Goal: Find specific page/section: Locate a particular part of the current website

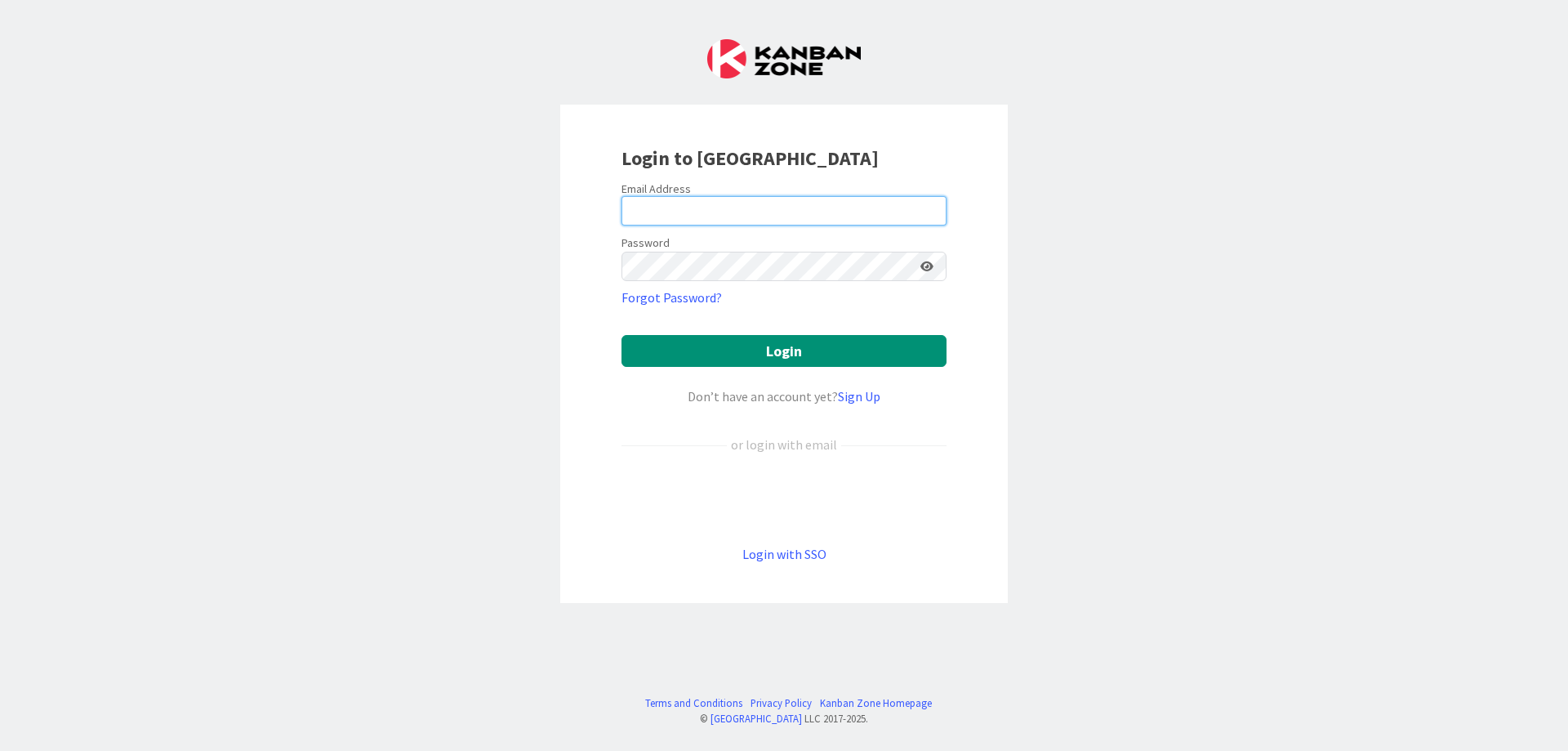
click at [642, 210] on input "email" at bounding box center [784, 210] width 325 height 30
click at [621, 335] on button "Login" at bounding box center [784, 350] width 325 height 32
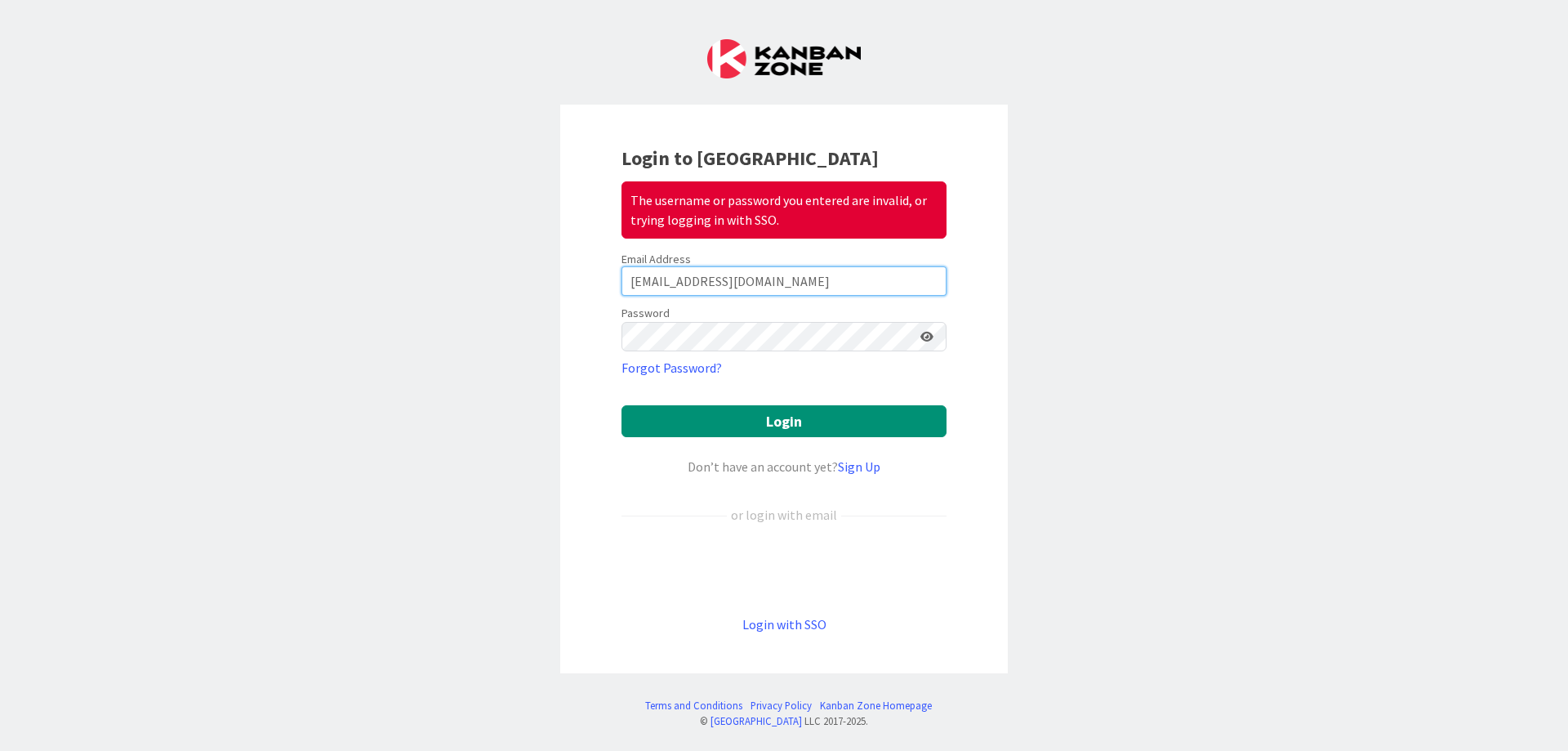
drag, startPoint x: 784, startPoint y: 276, endPoint x: 350, endPoint y: 282, distance: 434.0
click at [352, 282] on div "Login to Kanban Zone The username or password you entered are invalid, or tryin…" at bounding box center [784, 375] width 1568 height 751
type input "[PERSON_NAME][EMAIL_ADDRESS][DOMAIN_NAME]"
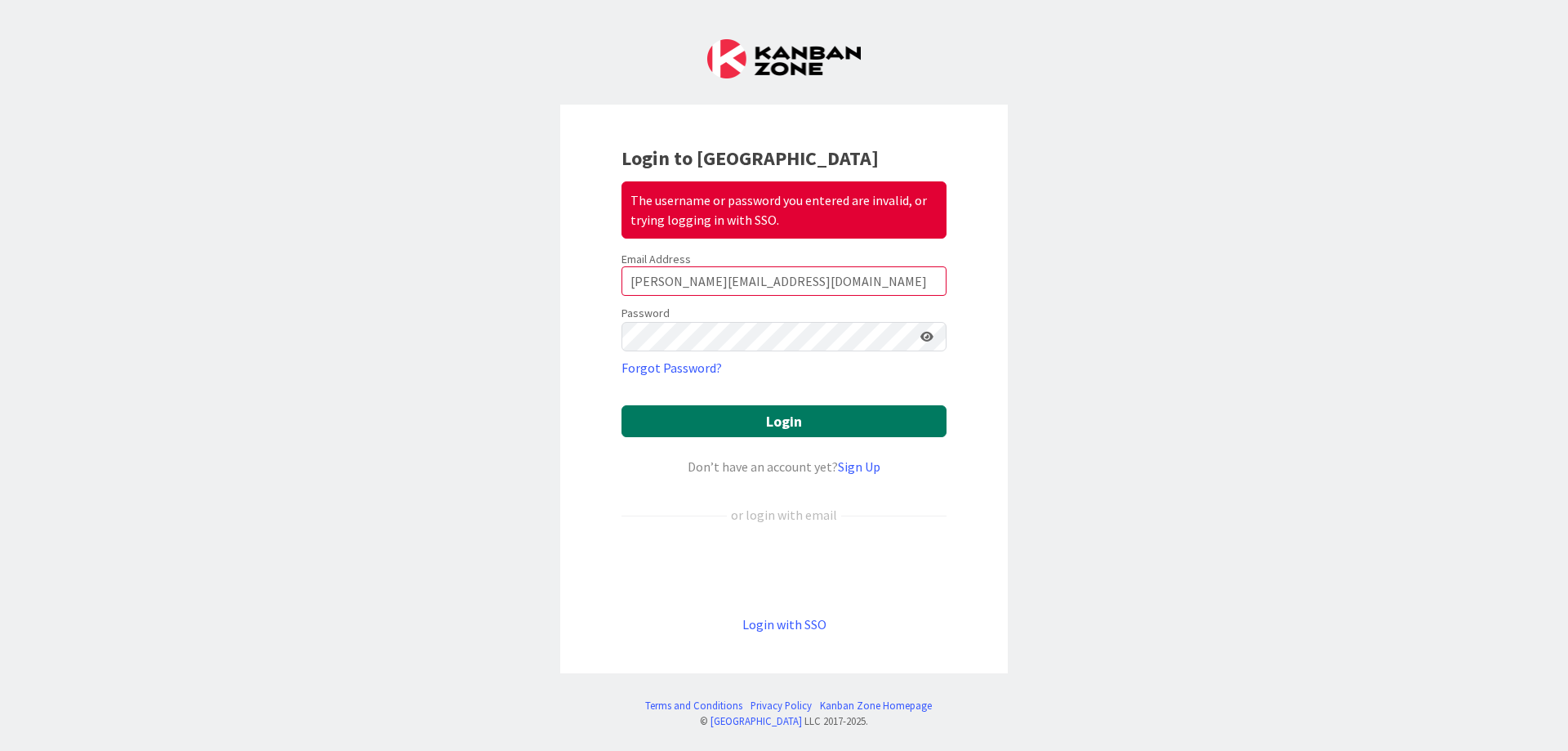
click at [743, 425] on button "Login" at bounding box center [784, 421] width 325 height 32
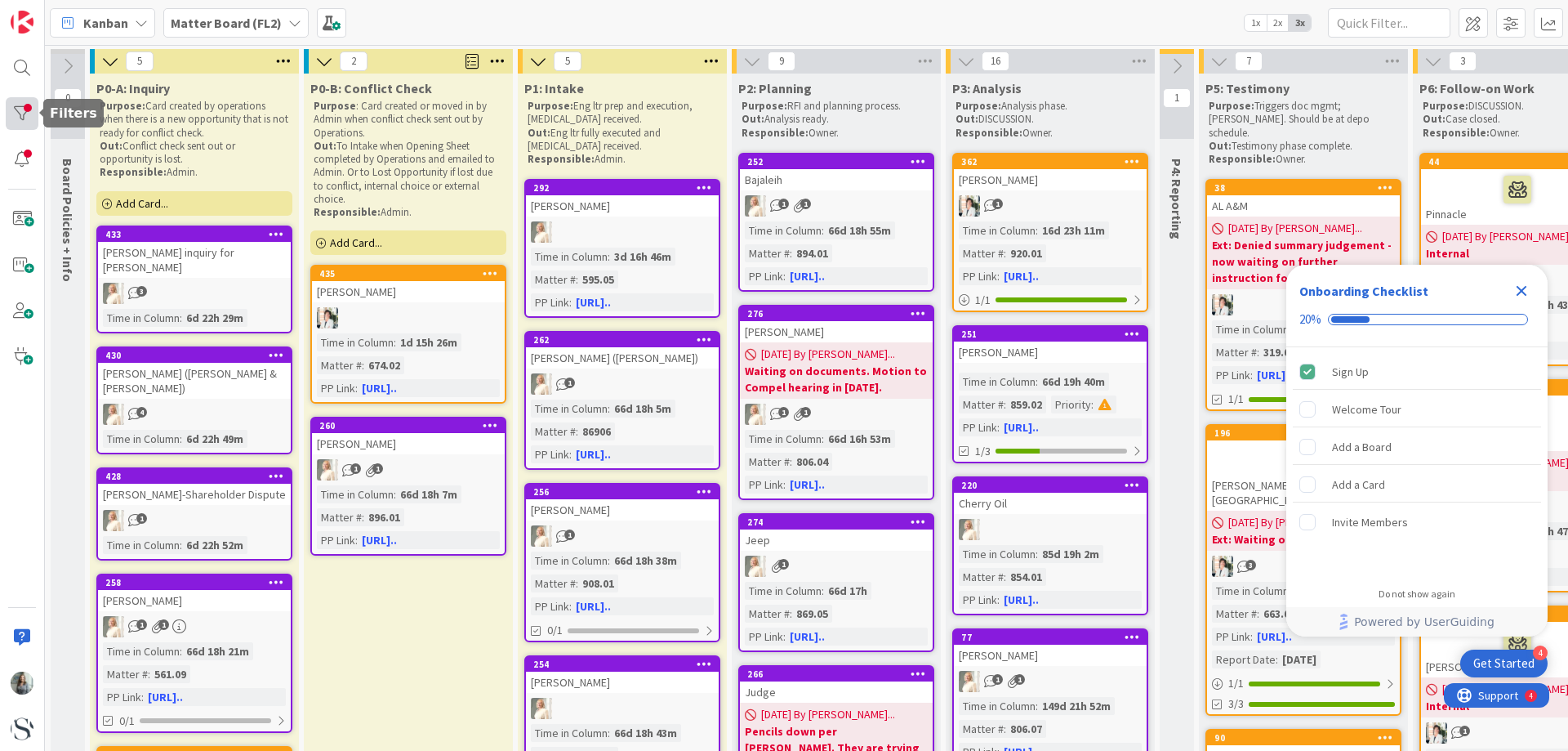
click at [25, 116] on div at bounding box center [22, 114] width 33 height 33
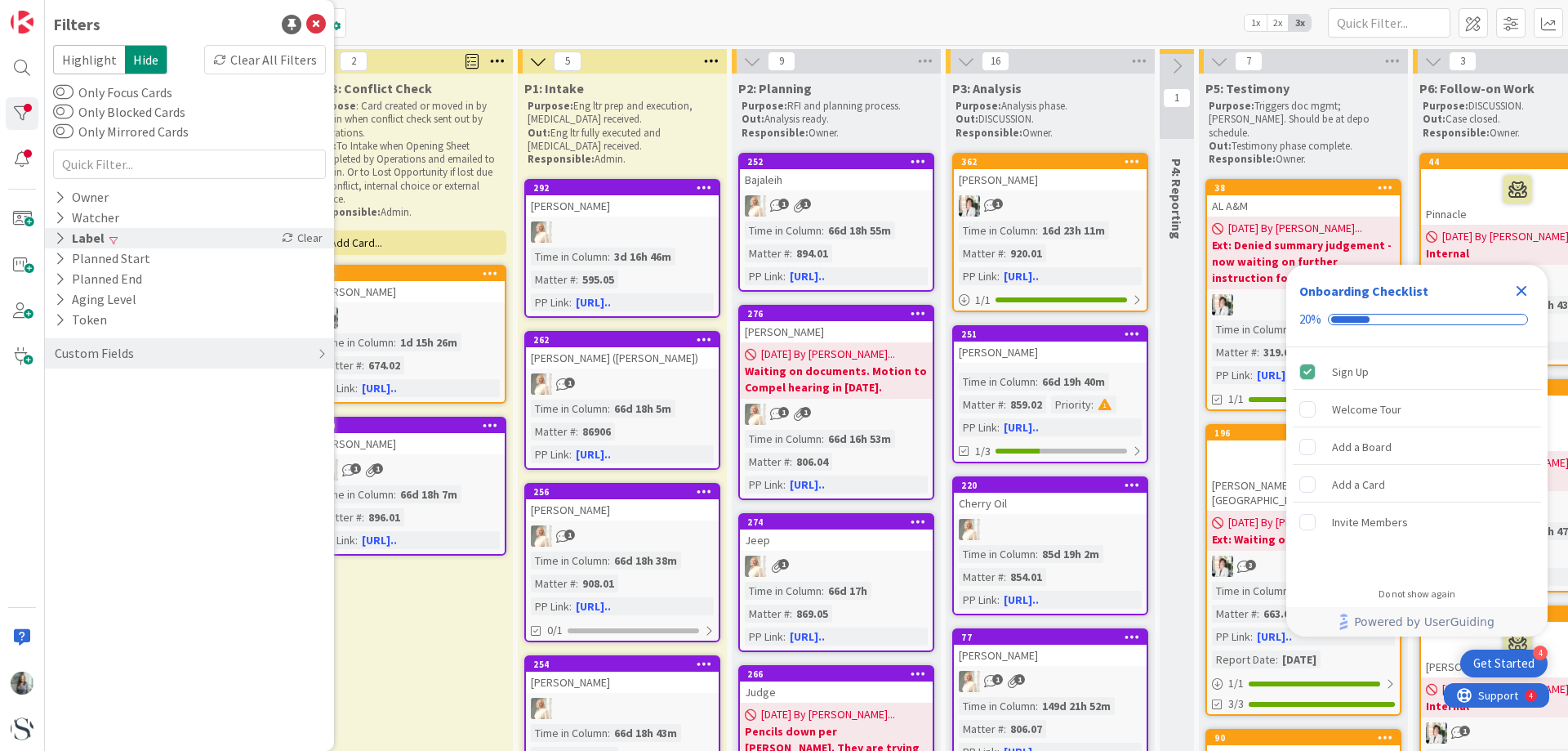
click at [60, 238] on icon at bounding box center [59, 238] width 11 height 14
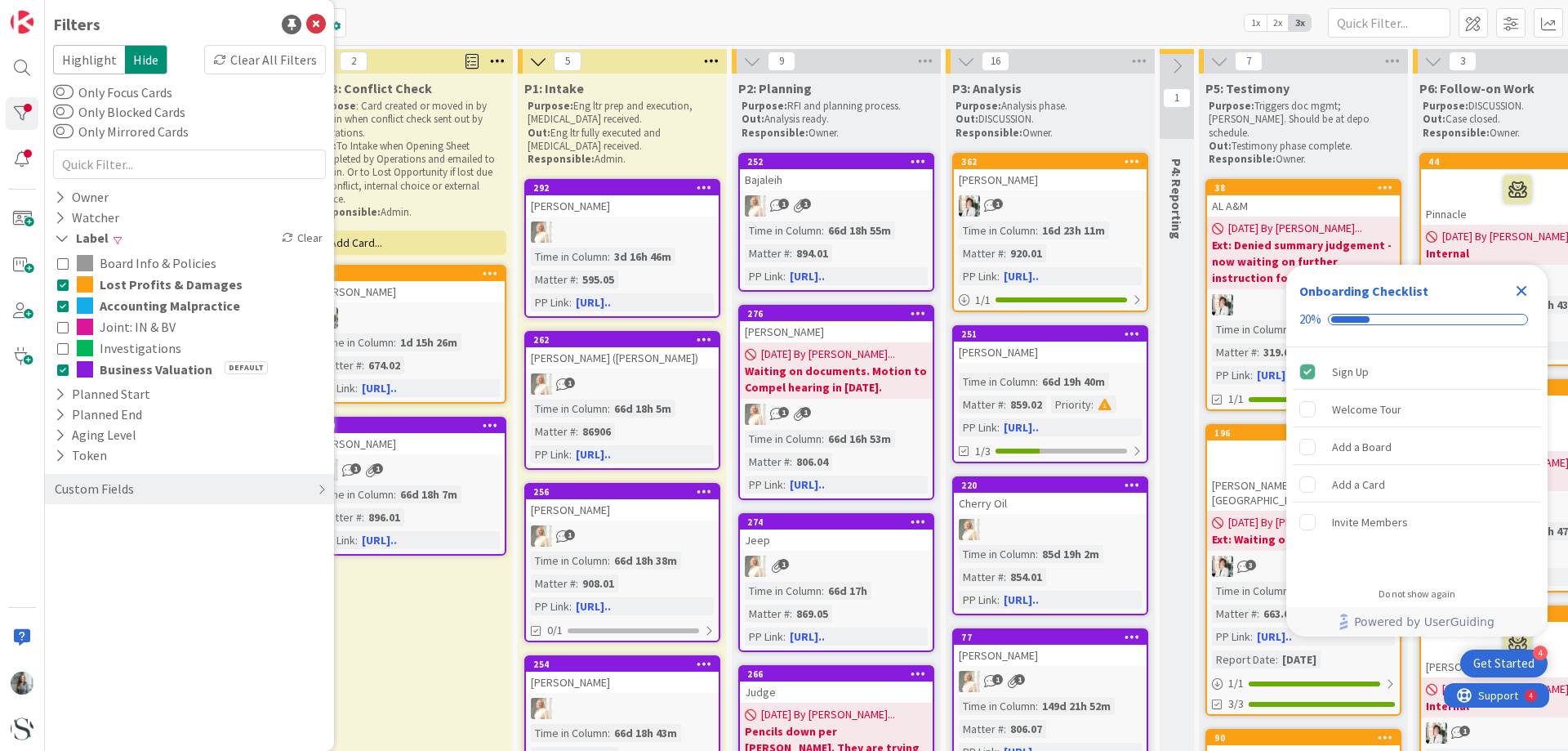
click at [64, 290] on icon at bounding box center [63, 284] width 11 height 11
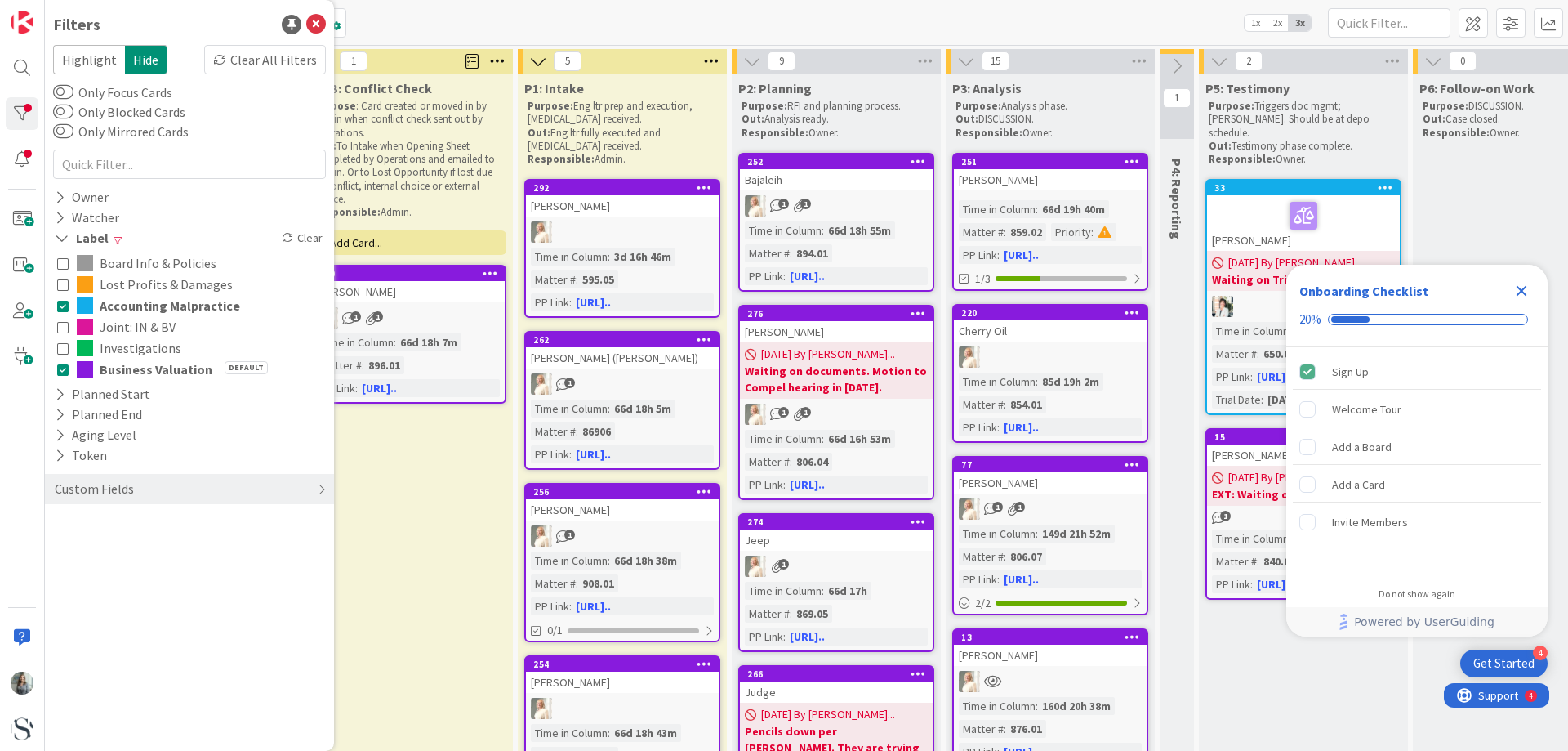
click at [62, 305] on icon at bounding box center [63, 305] width 11 height 11
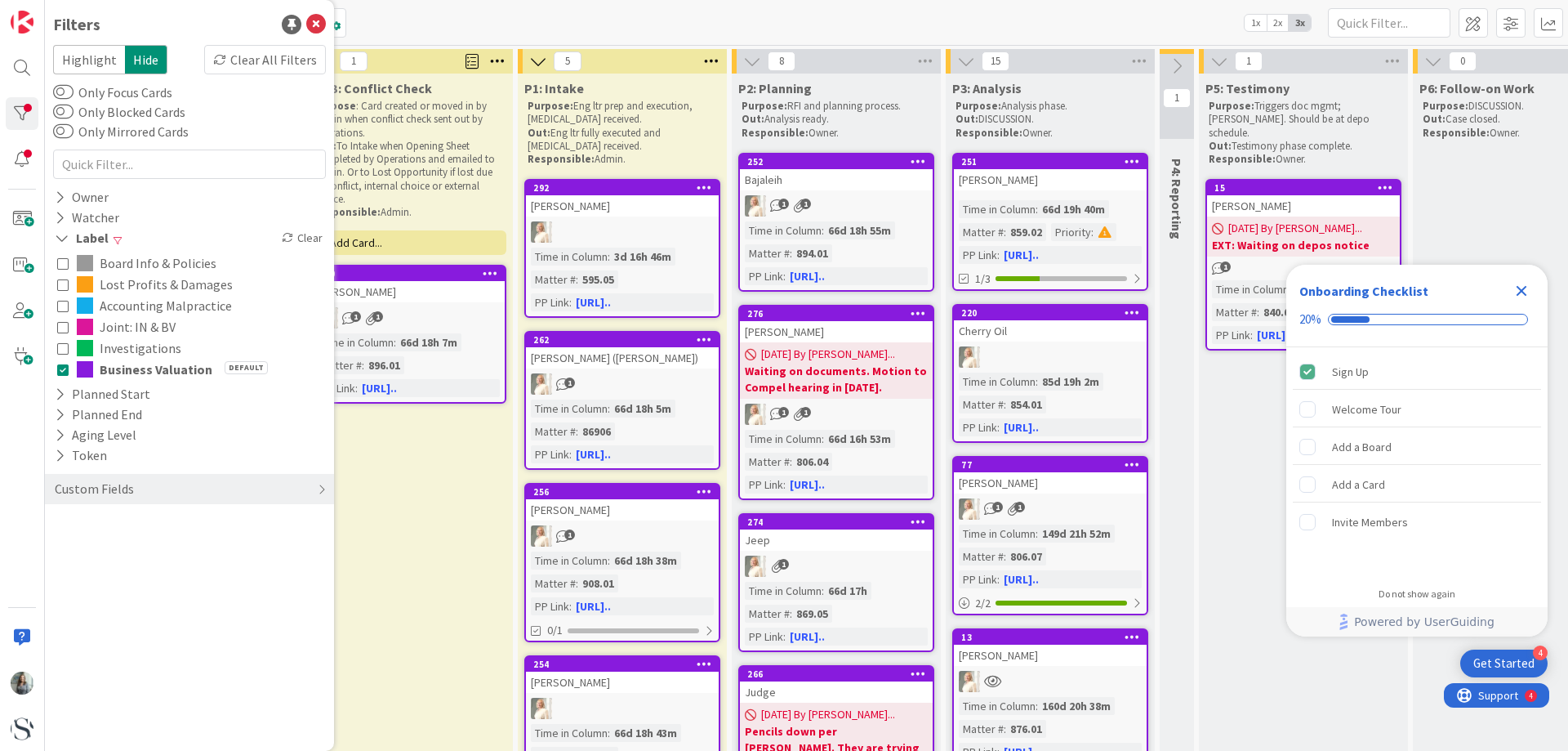
click at [60, 327] on icon at bounding box center [63, 327] width 11 height 11
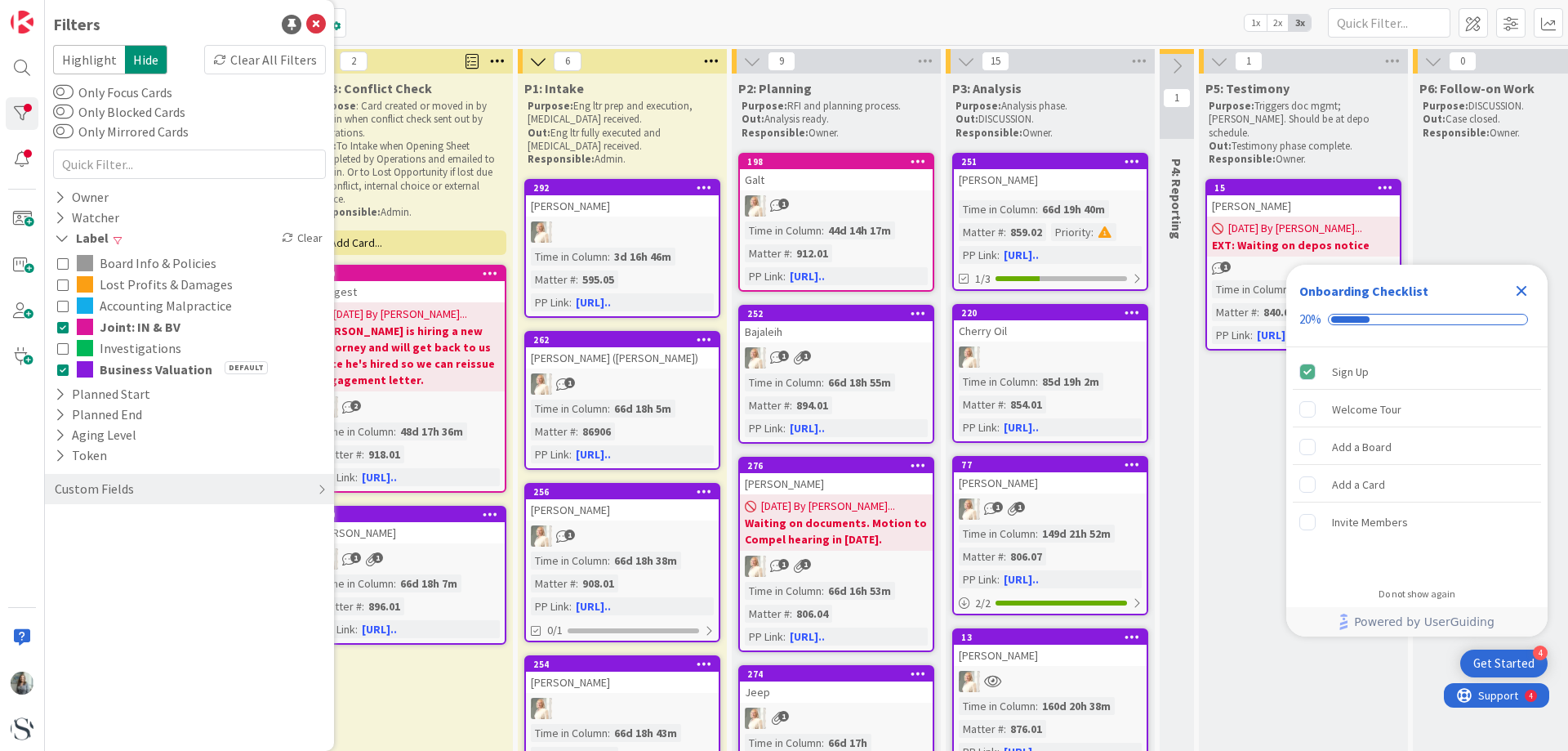
click at [60, 349] on icon at bounding box center [63, 348] width 11 height 11
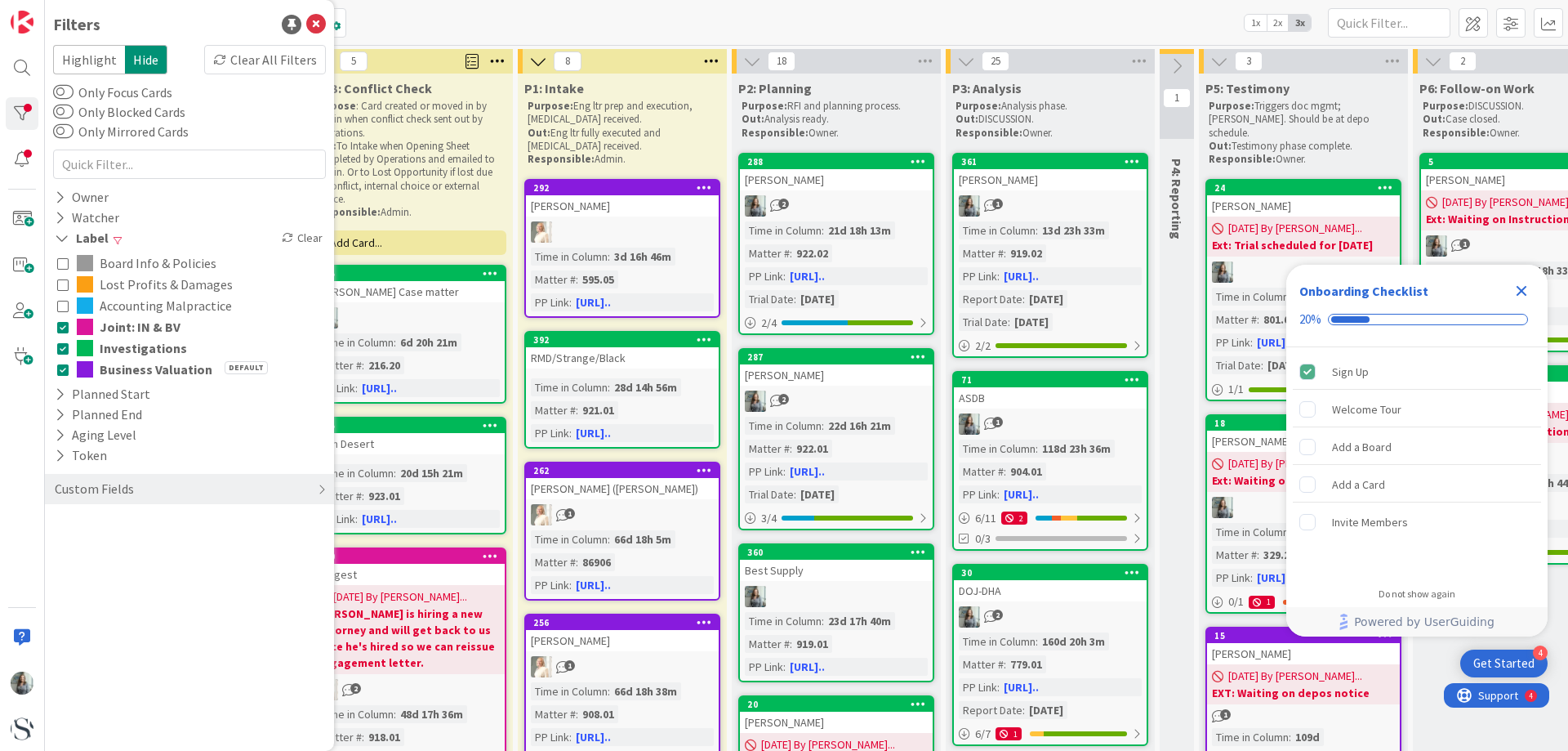
click at [62, 371] on icon at bounding box center [63, 369] width 11 height 11
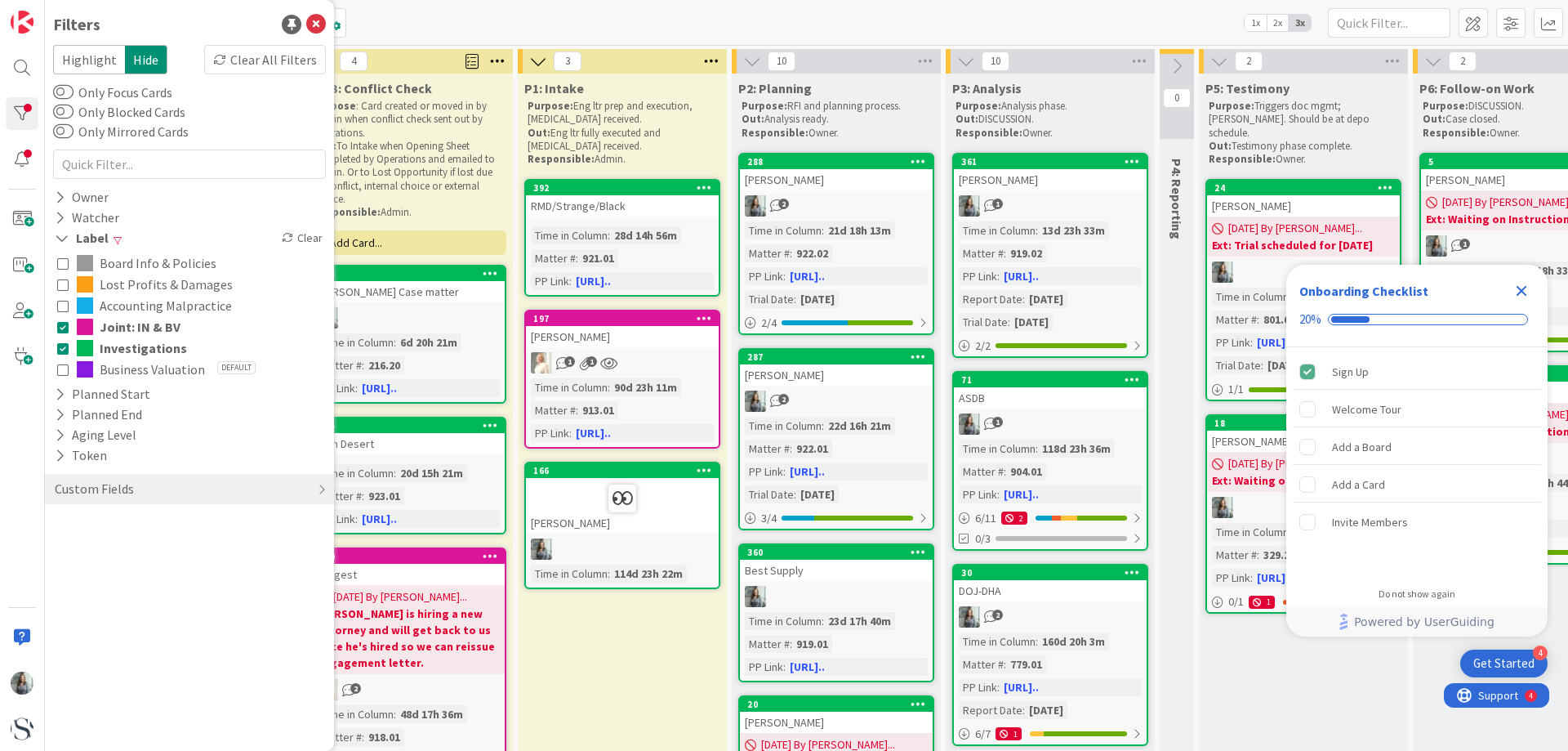
click at [64, 324] on icon at bounding box center [63, 327] width 11 height 11
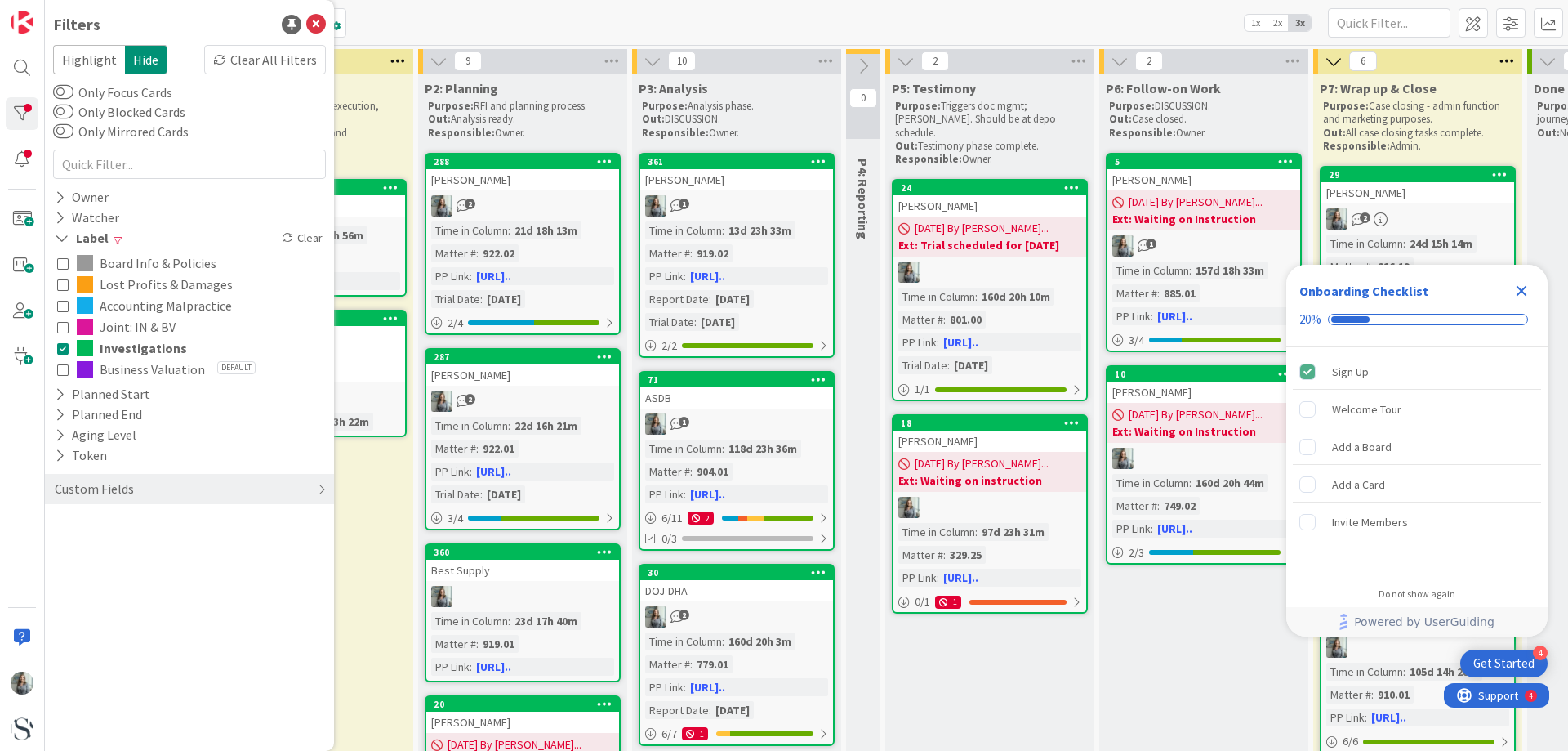
scroll to position [0, 625]
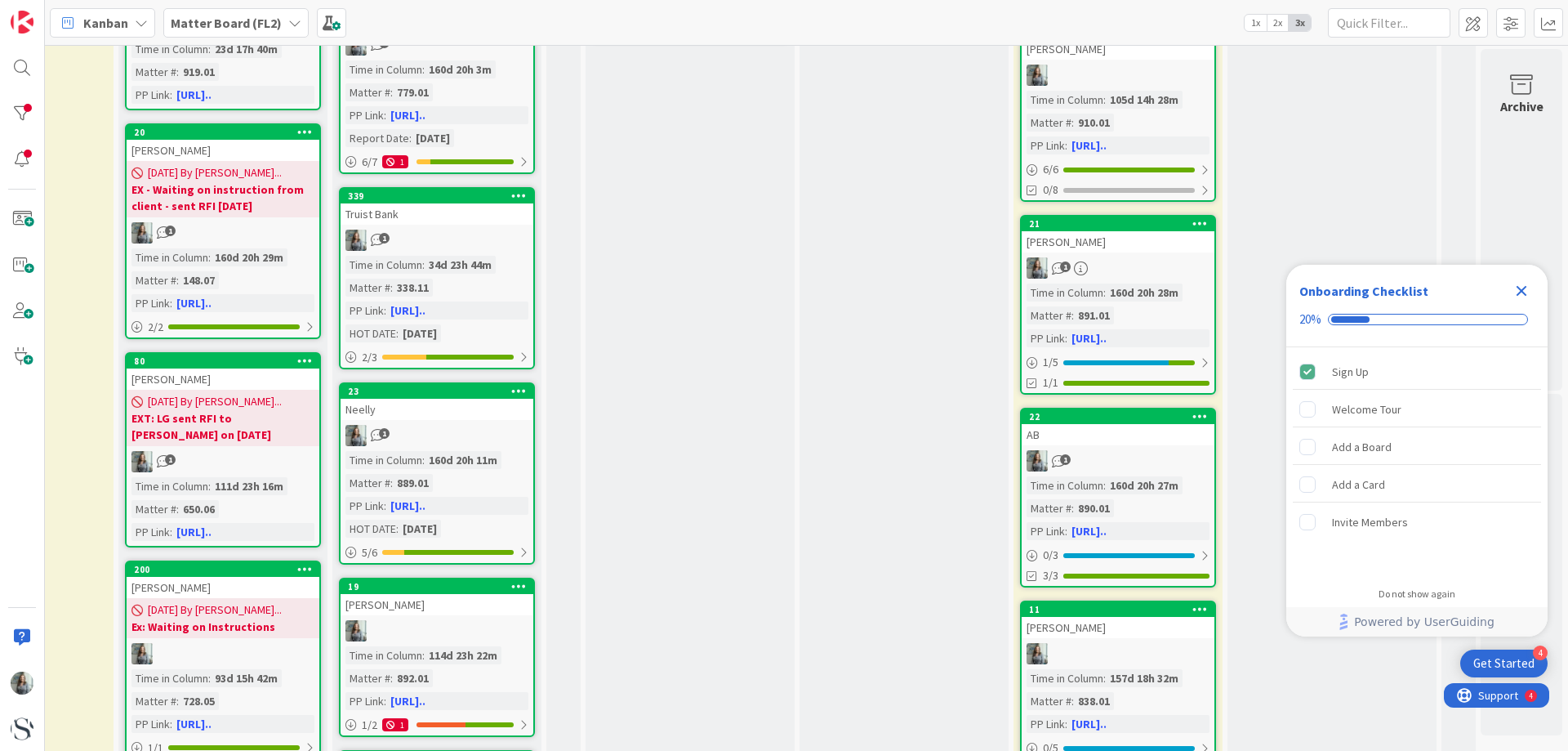
scroll to position [653, 625]
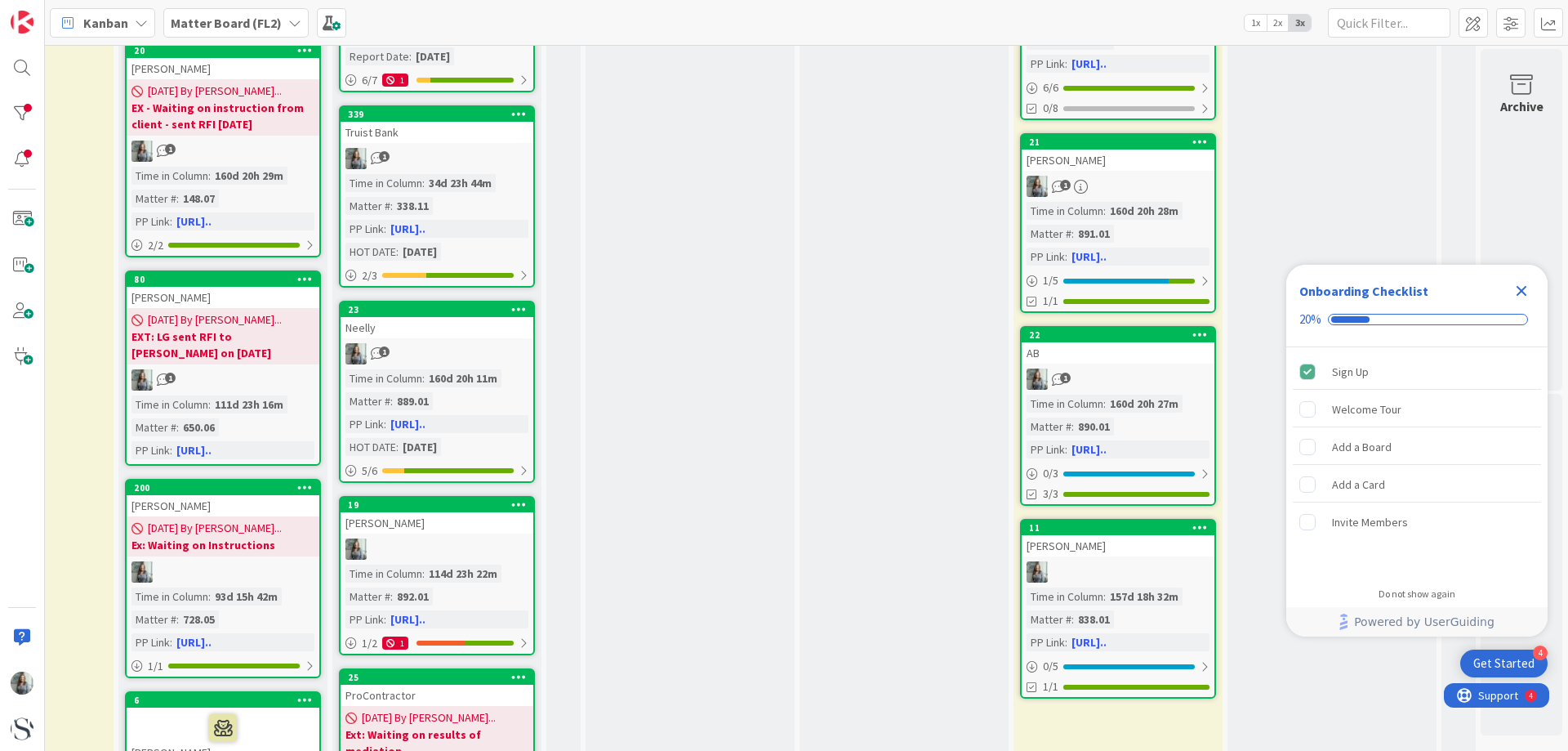
click at [1522, 292] on icon "Close Checklist" at bounding box center [1521, 291] width 11 height 11
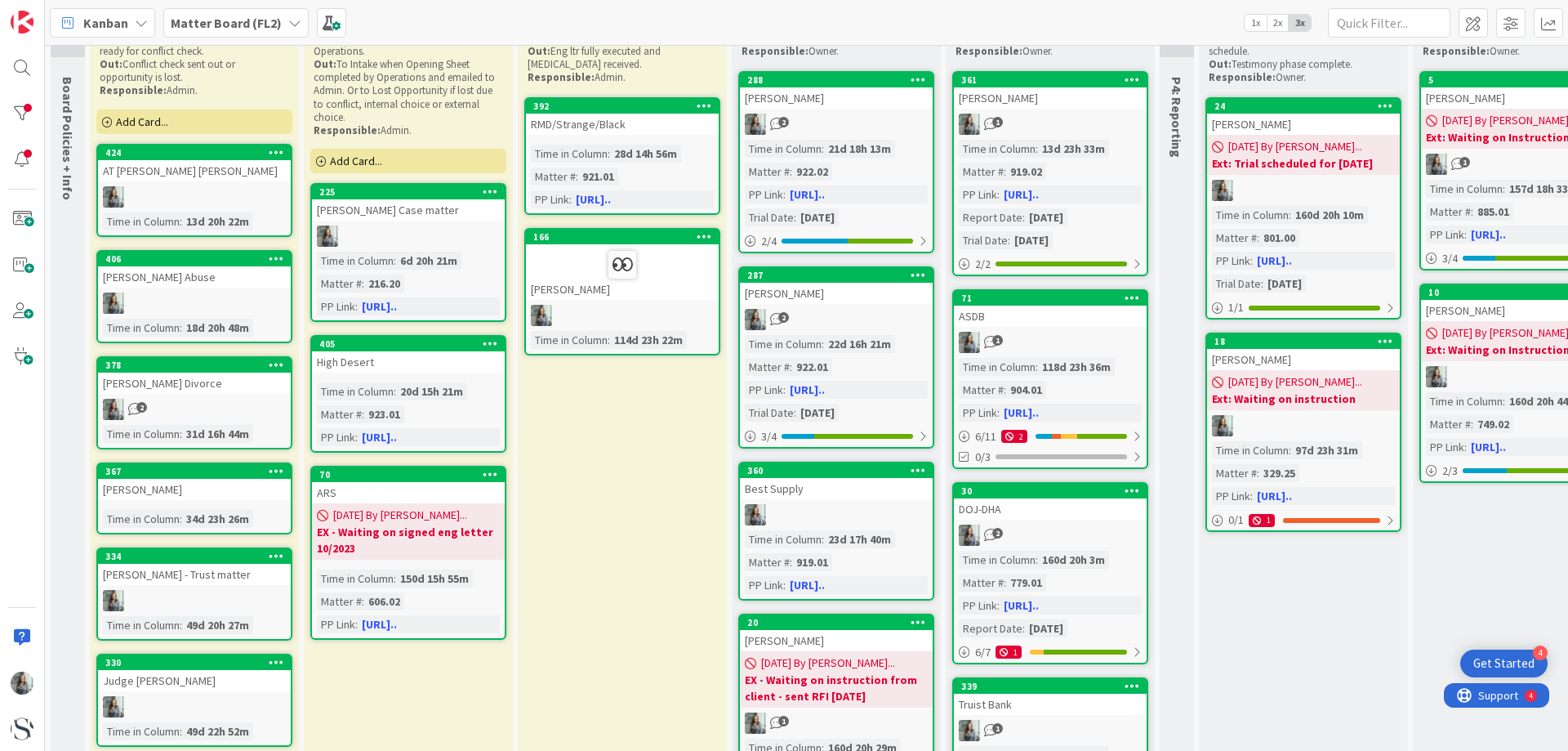
scroll to position [0, 0]
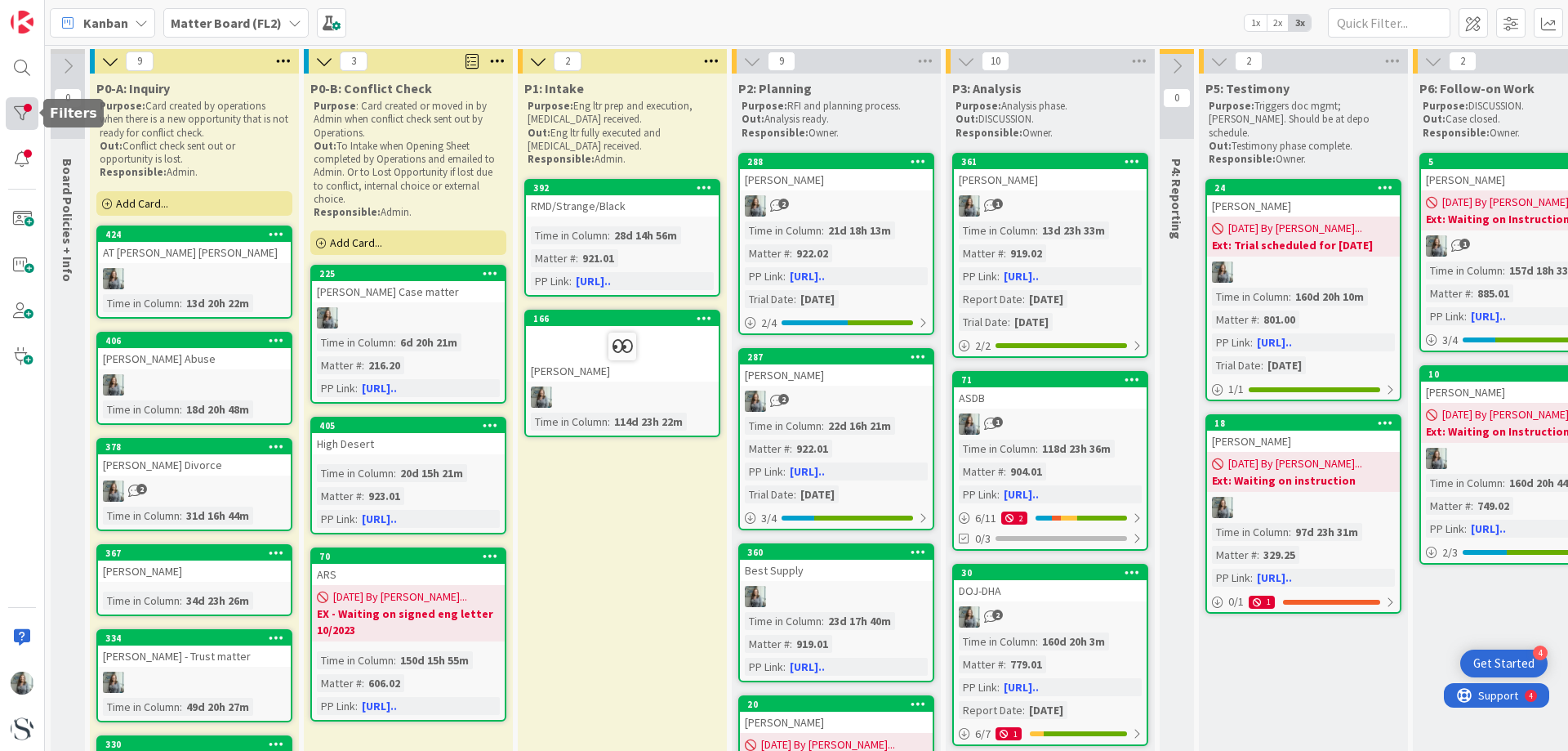
click at [19, 109] on div at bounding box center [22, 114] width 33 height 33
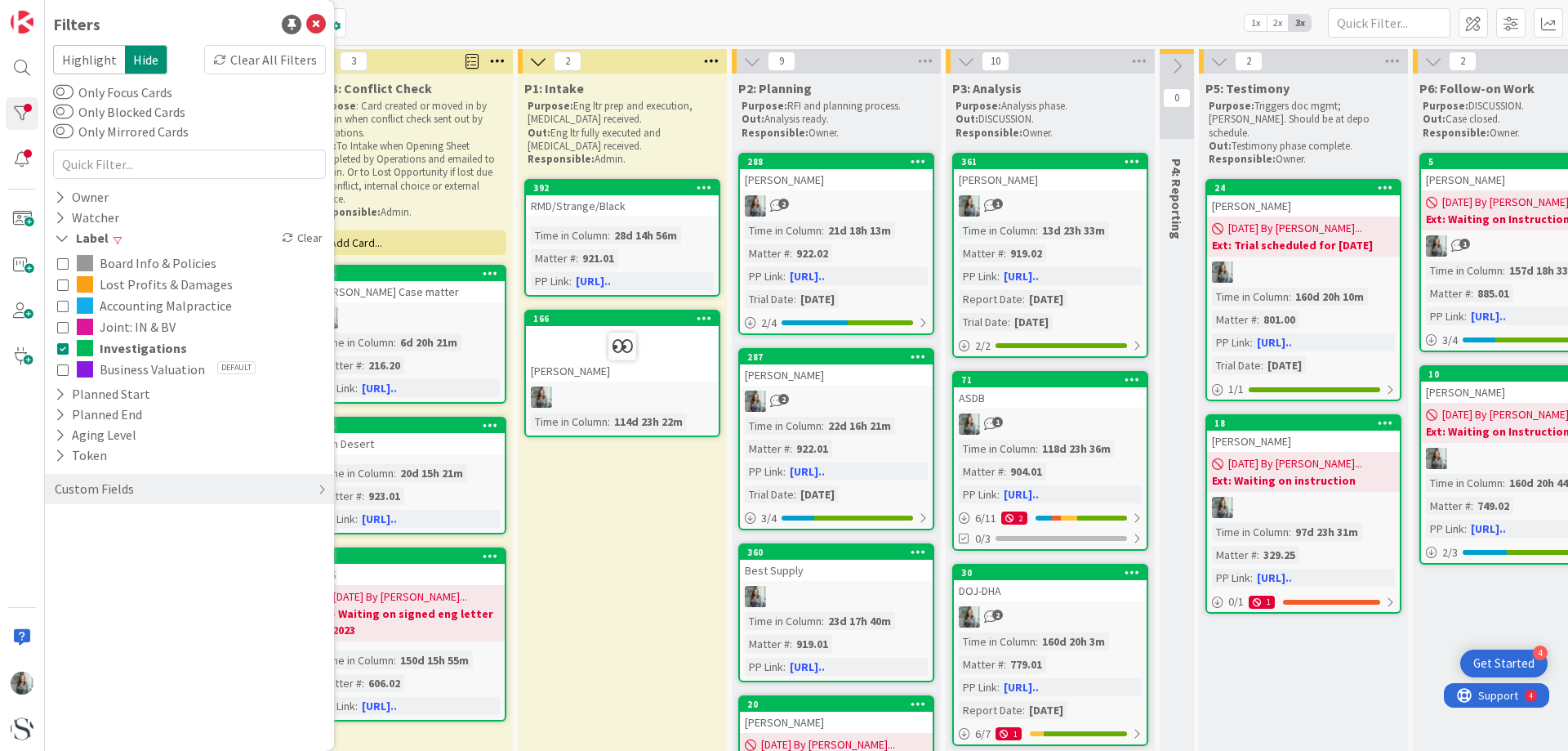
click at [66, 288] on icon at bounding box center [63, 284] width 11 height 11
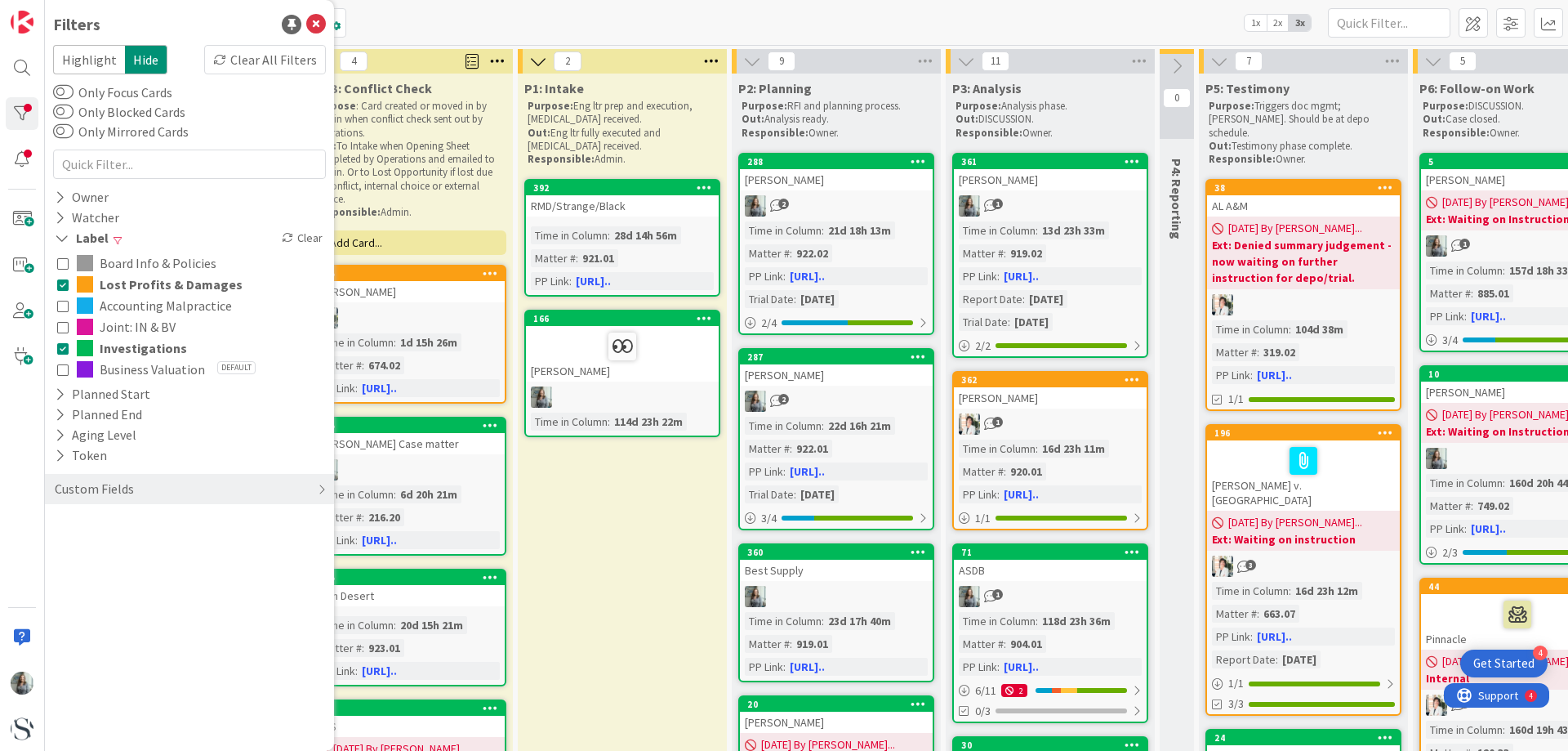
click at [63, 311] on icon at bounding box center [63, 305] width 11 height 11
click at [61, 329] on icon at bounding box center [63, 327] width 11 height 11
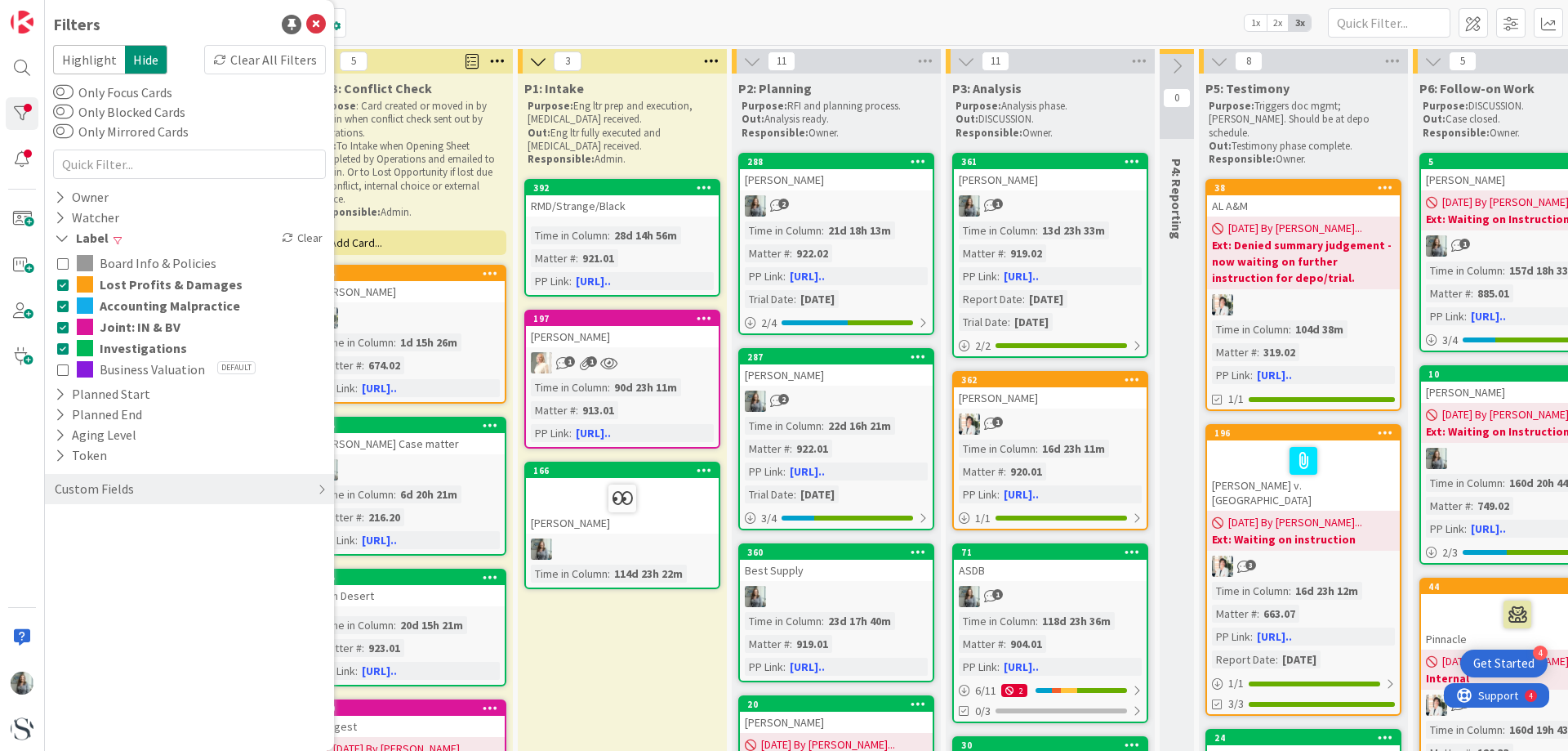
click at [62, 349] on icon at bounding box center [63, 348] width 11 height 11
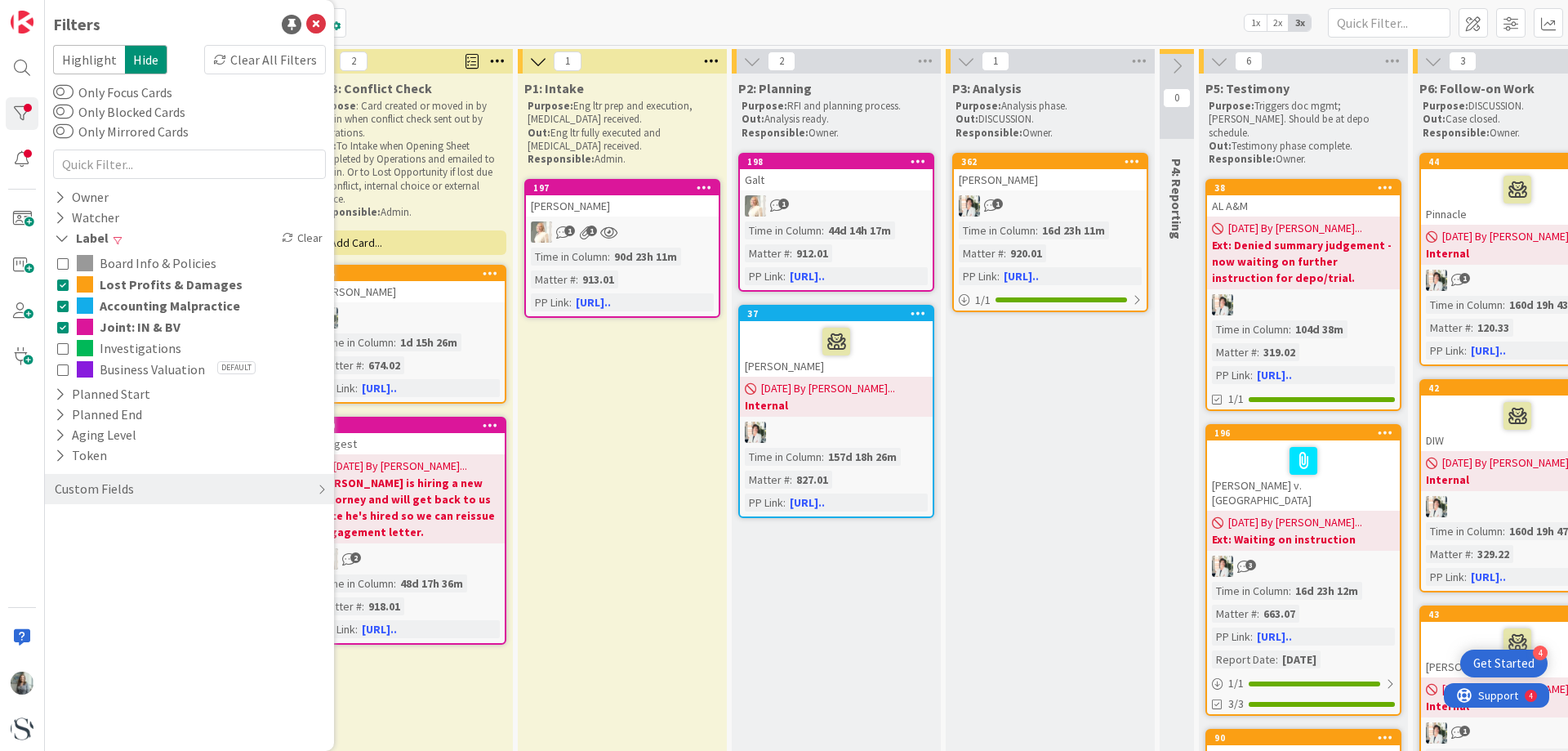
click at [65, 367] on icon at bounding box center [63, 369] width 11 height 11
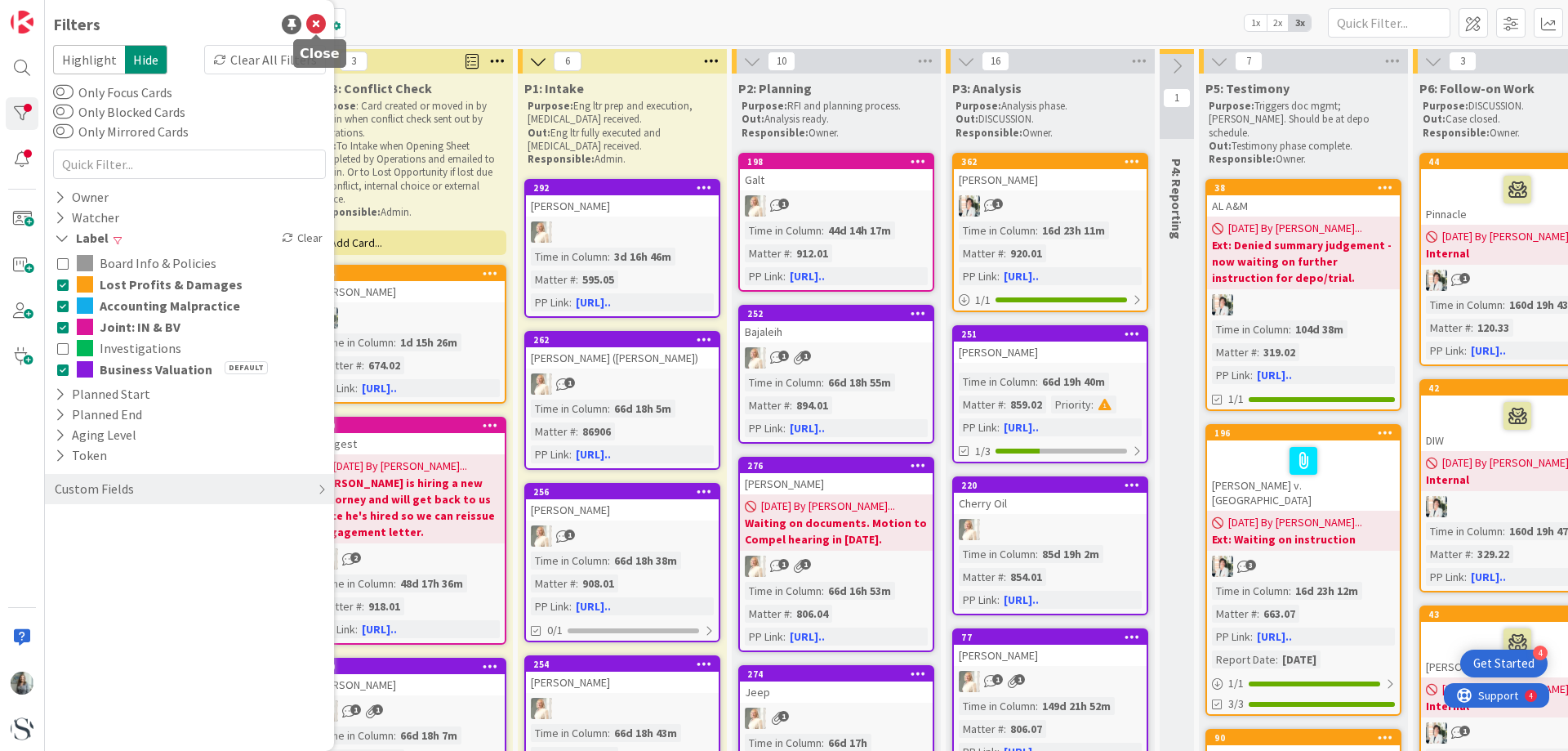
click at [314, 19] on icon at bounding box center [316, 24] width 19 height 19
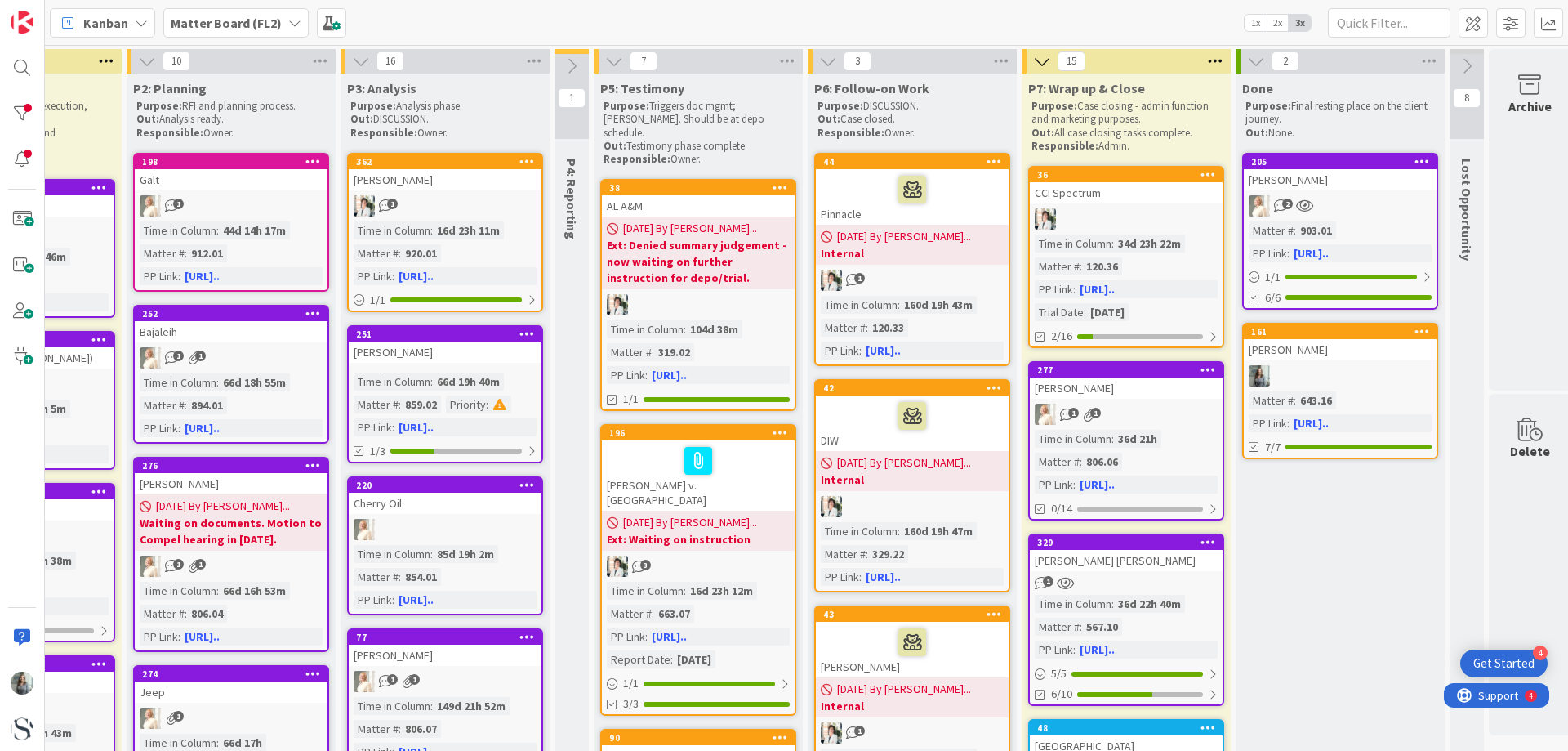
scroll to position [0, 625]
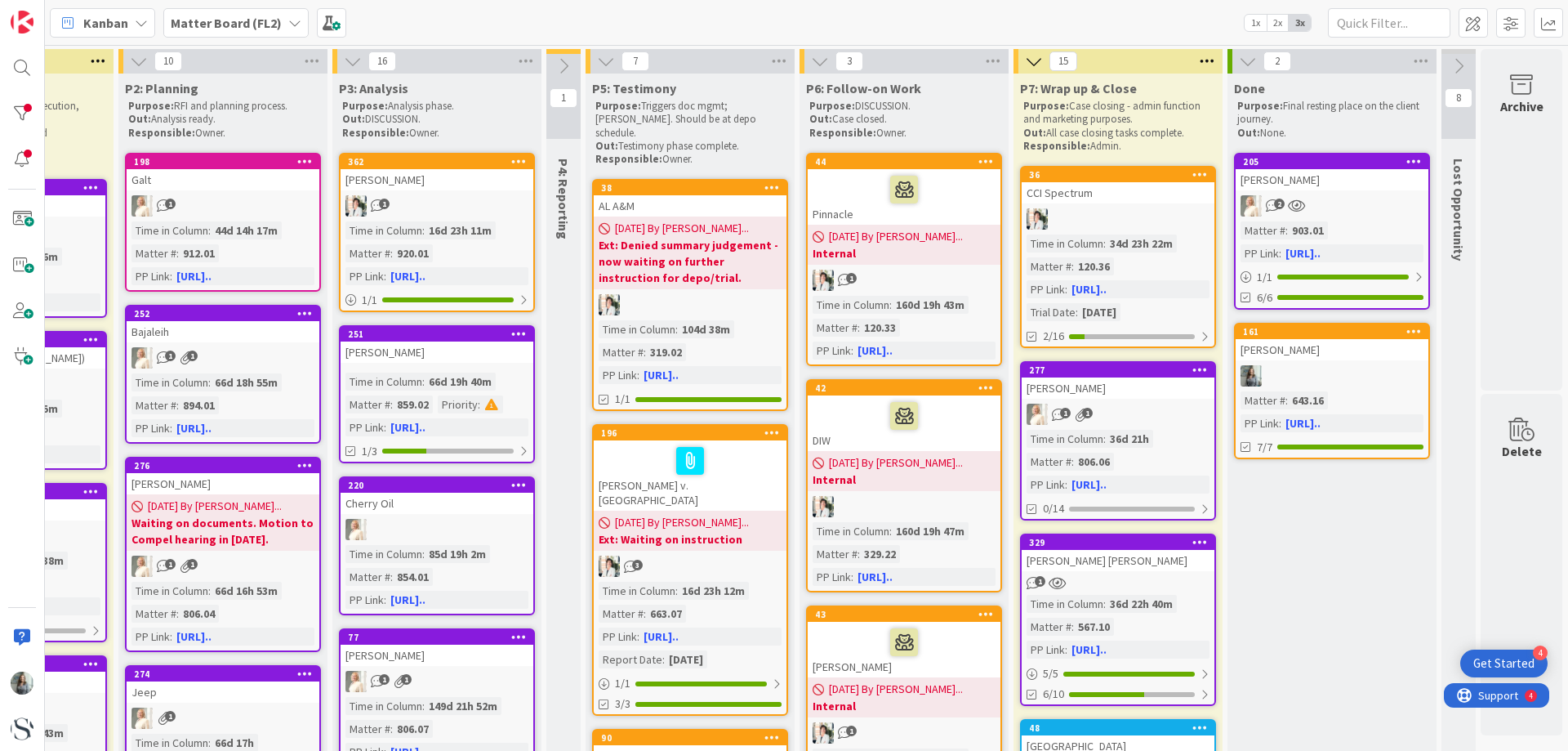
click at [1238, 57] on icon at bounding box center [1247, 61] width 18 height 18
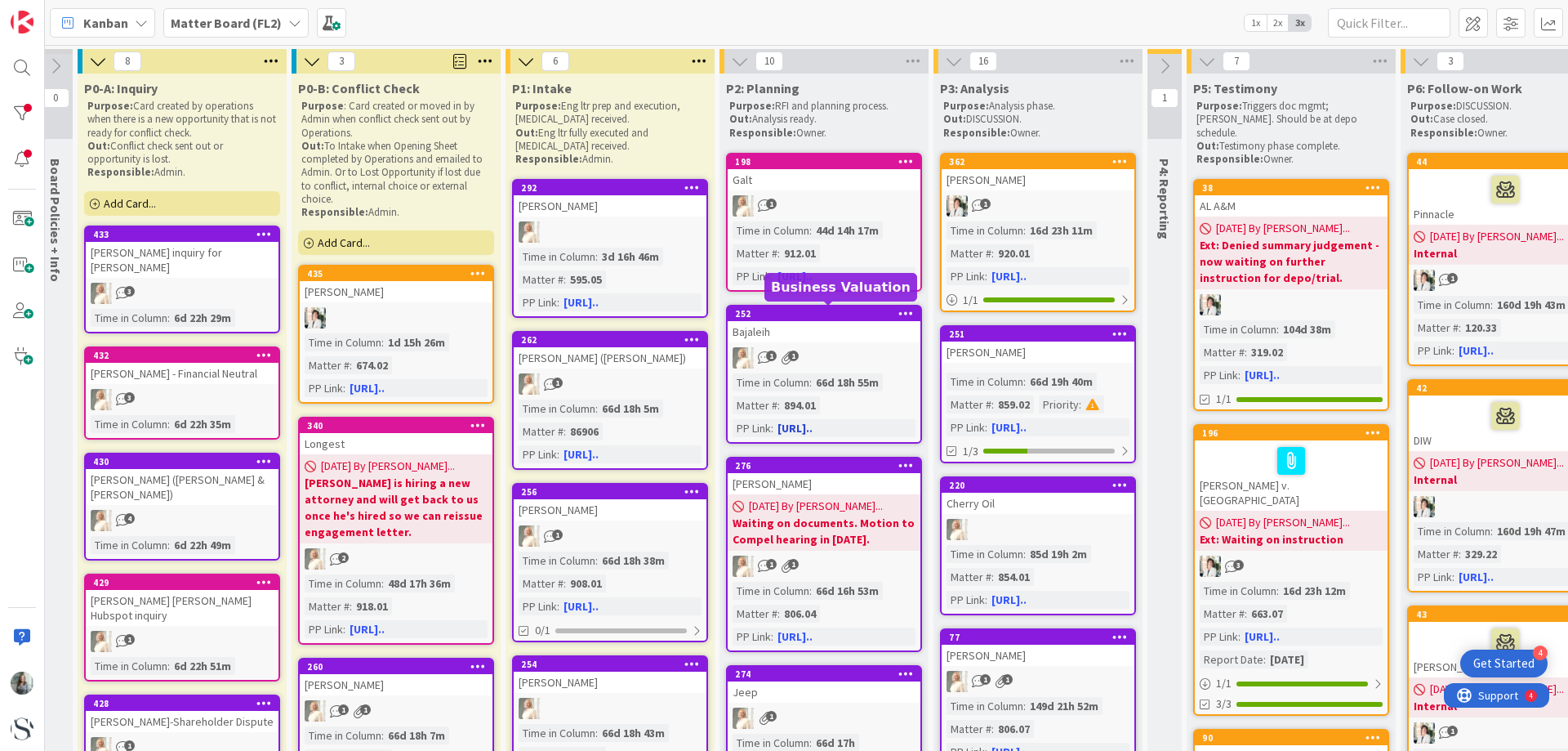
scroll to position [81, 12]
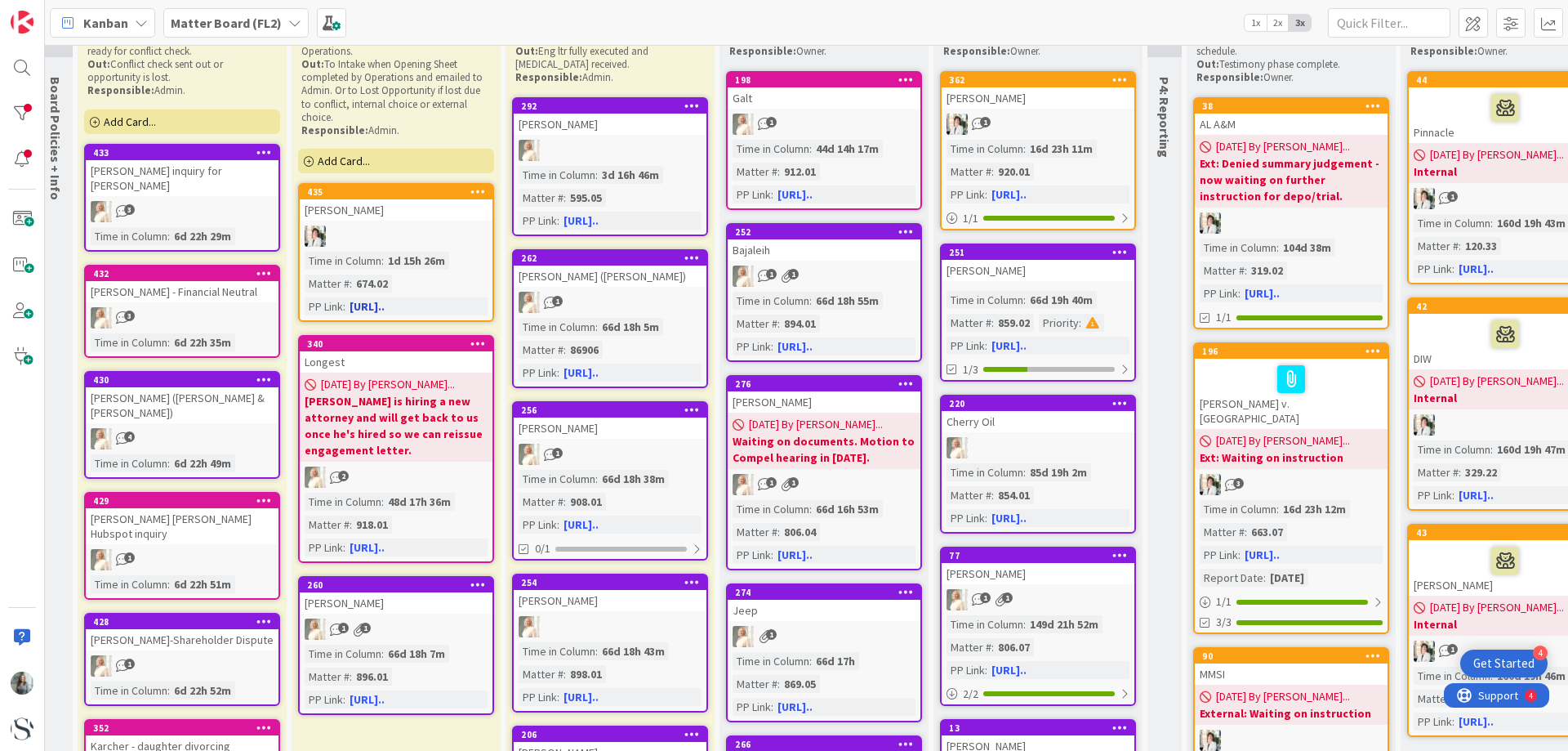
click at [336, 221] on div "[PERSON_NAME]" at bounding box center [396, 210] width 193 height 21
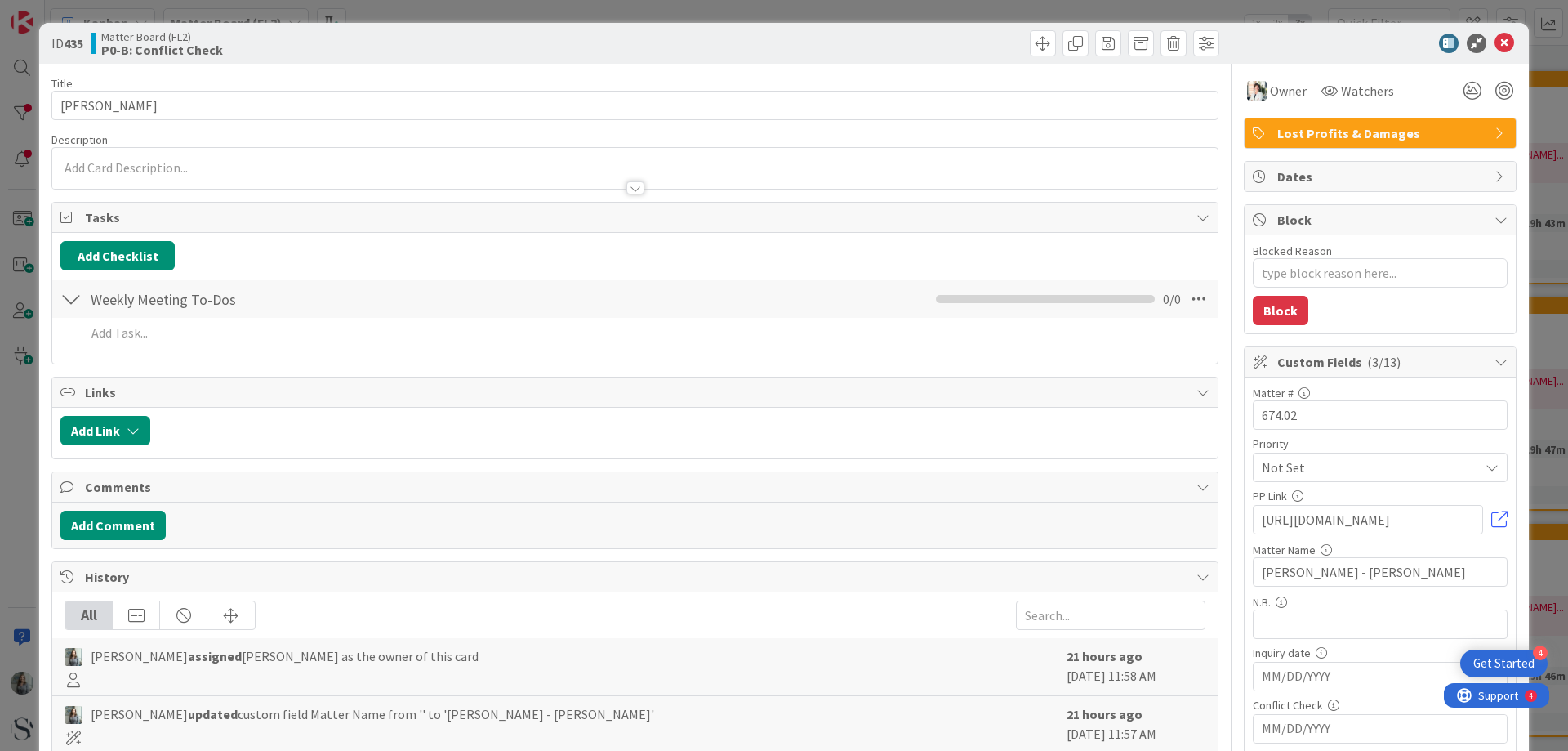
type textarea "x"
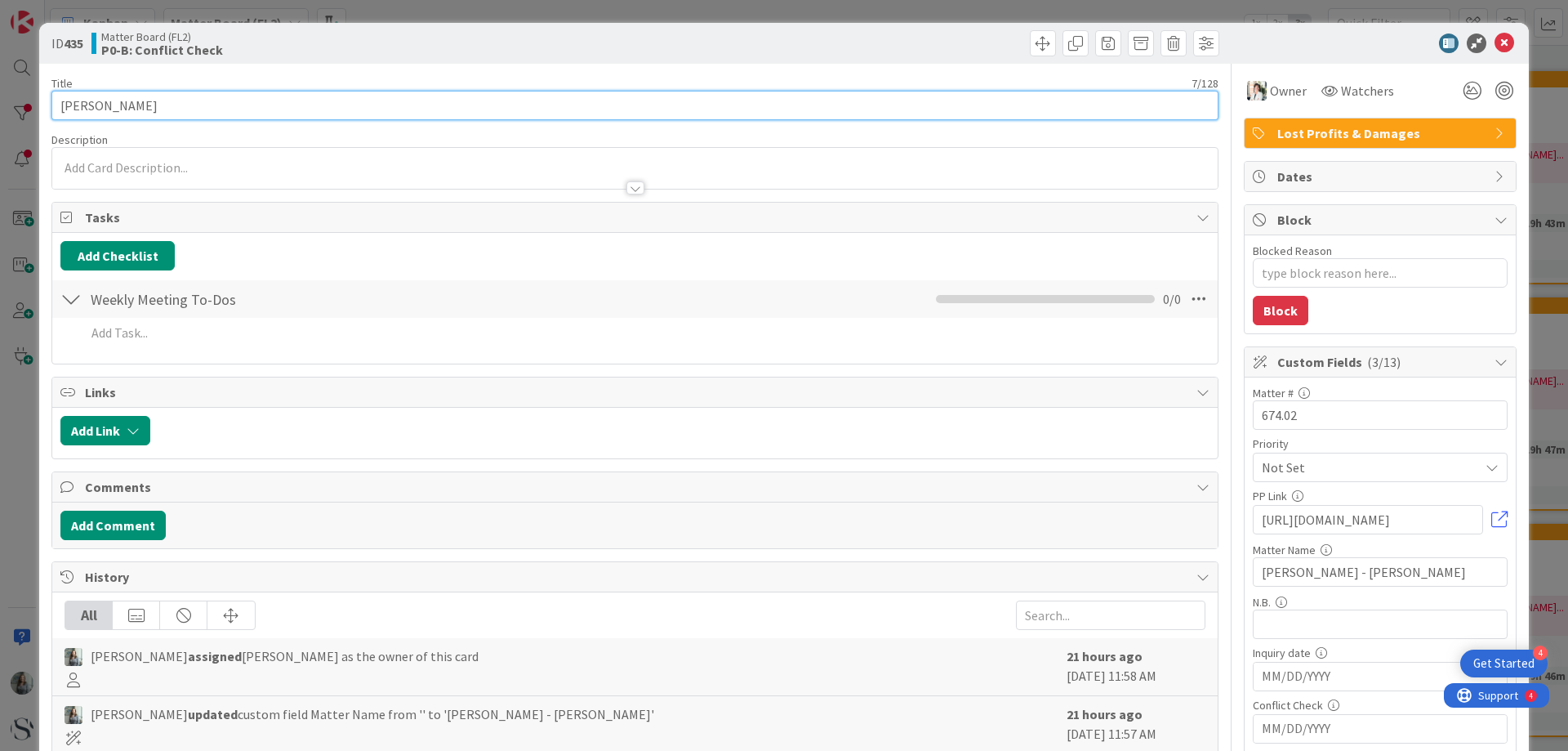
click at [58, 102] on input "[PERSON_NAME]" at bounding box center [635, 105] width 1166 height 30
type input "[PERSON_NAME]"
type textarea "x"
click at [192, 109] on input "[PERSON_NAME]" at bounding box center [635, 105] width 1166 height 30
type input "[PERSON_NAME]"
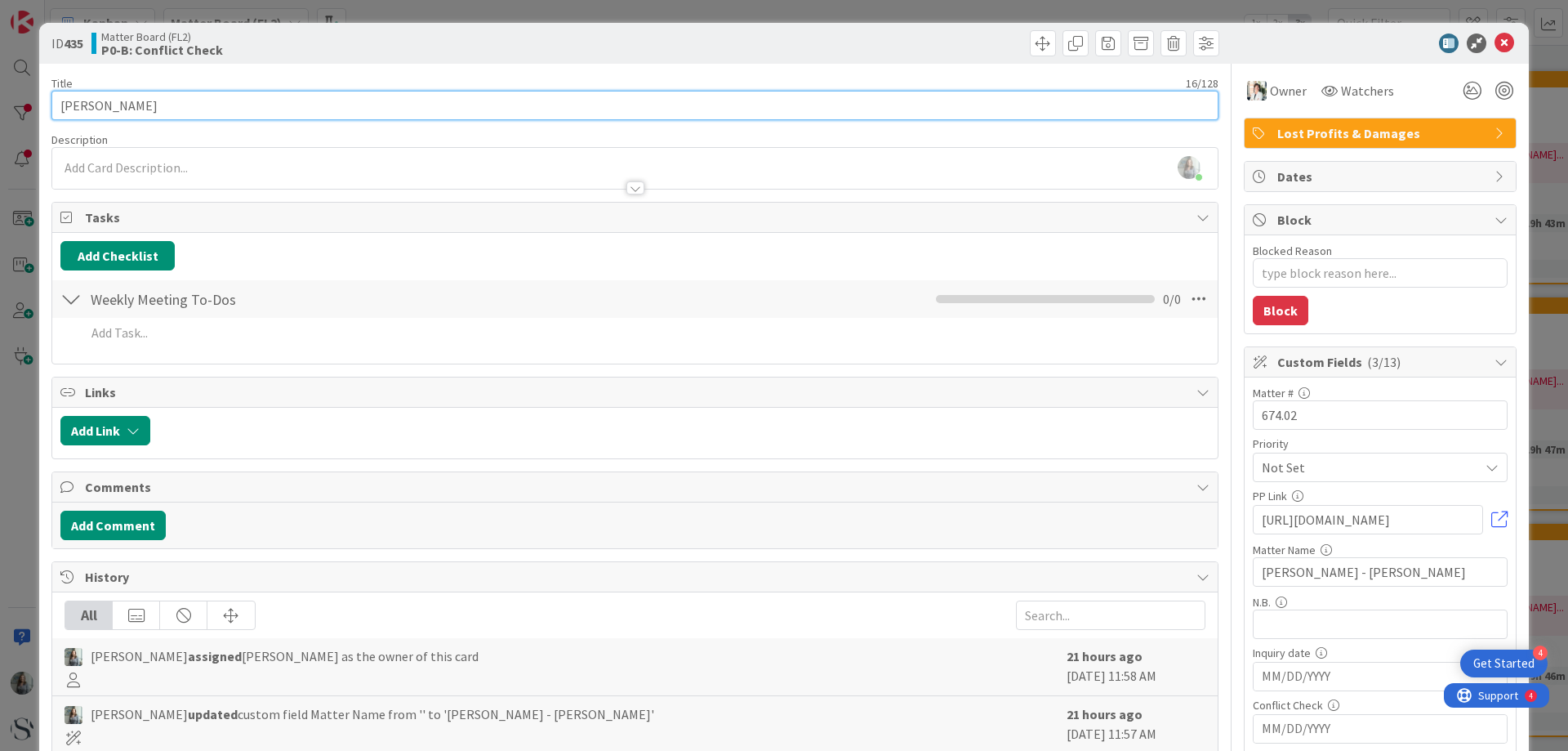
type textarea "x"
type input "TravelersZachary [PERSON_NAME]"
type textarea "x"
type input "Travelers [PERSON_NAME]"
type textarea "x"
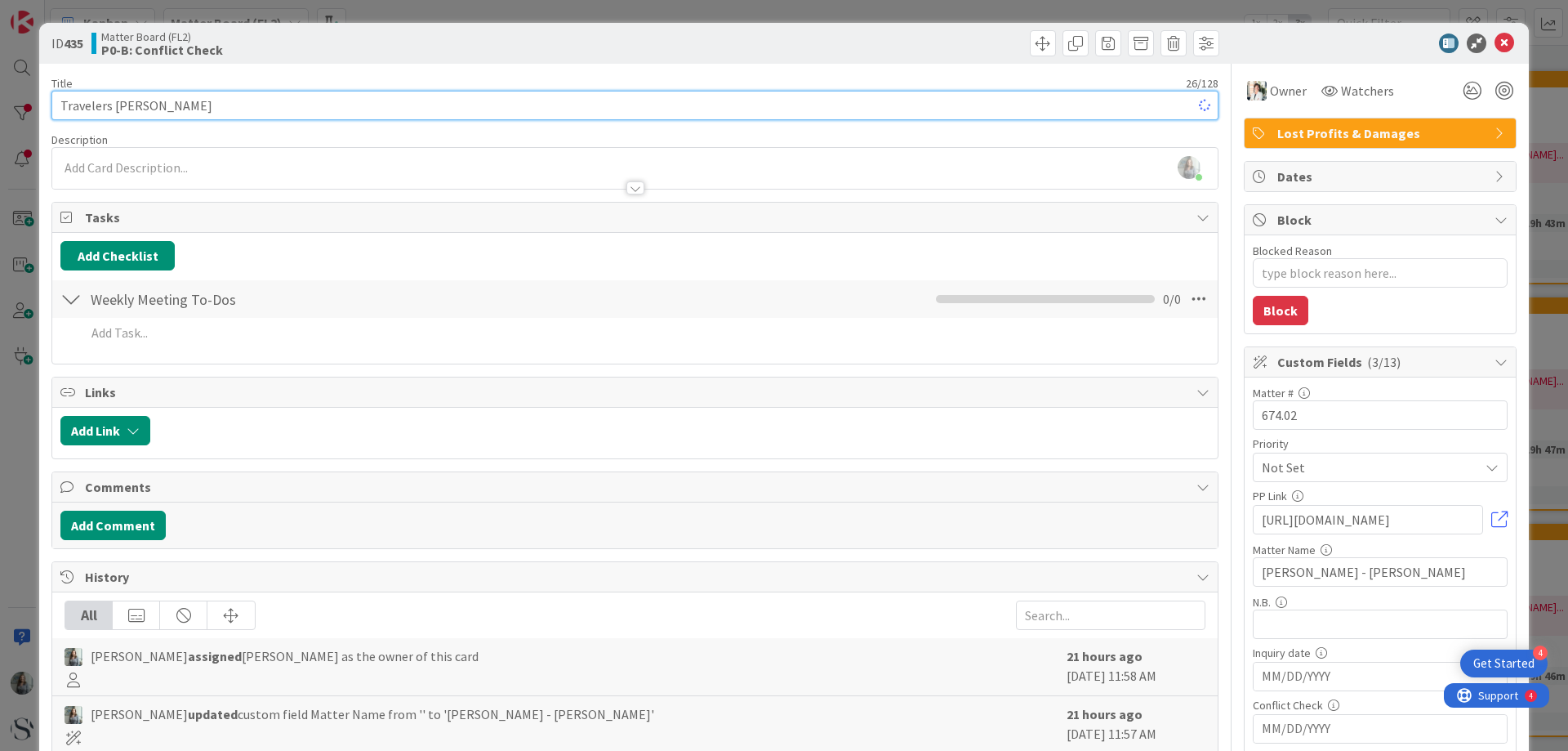
type input "Travelers"
type textarea "x"
type input "Travelers"
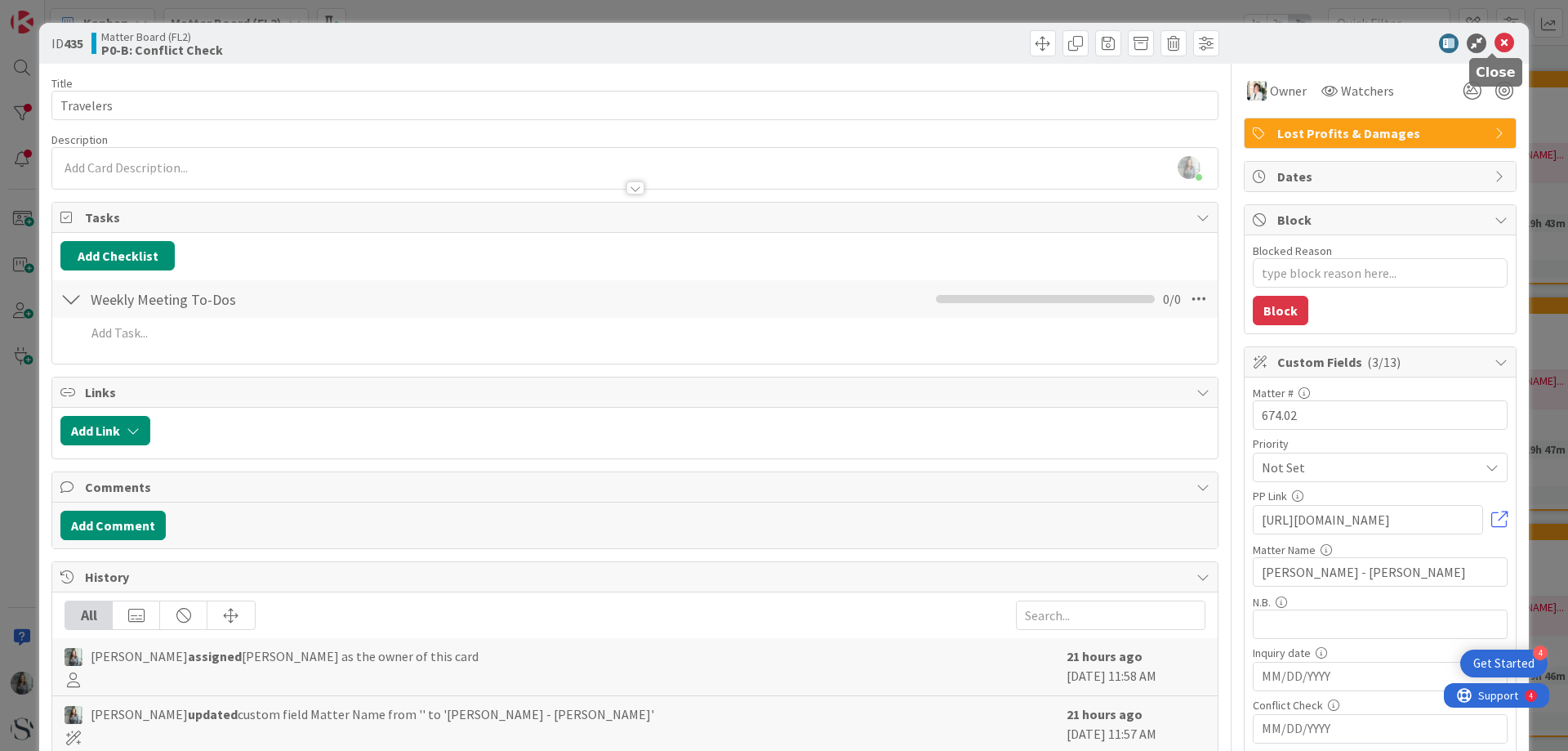
click at [1497, 43] on icon at bounding box center [1504, 43] width 19 height 19
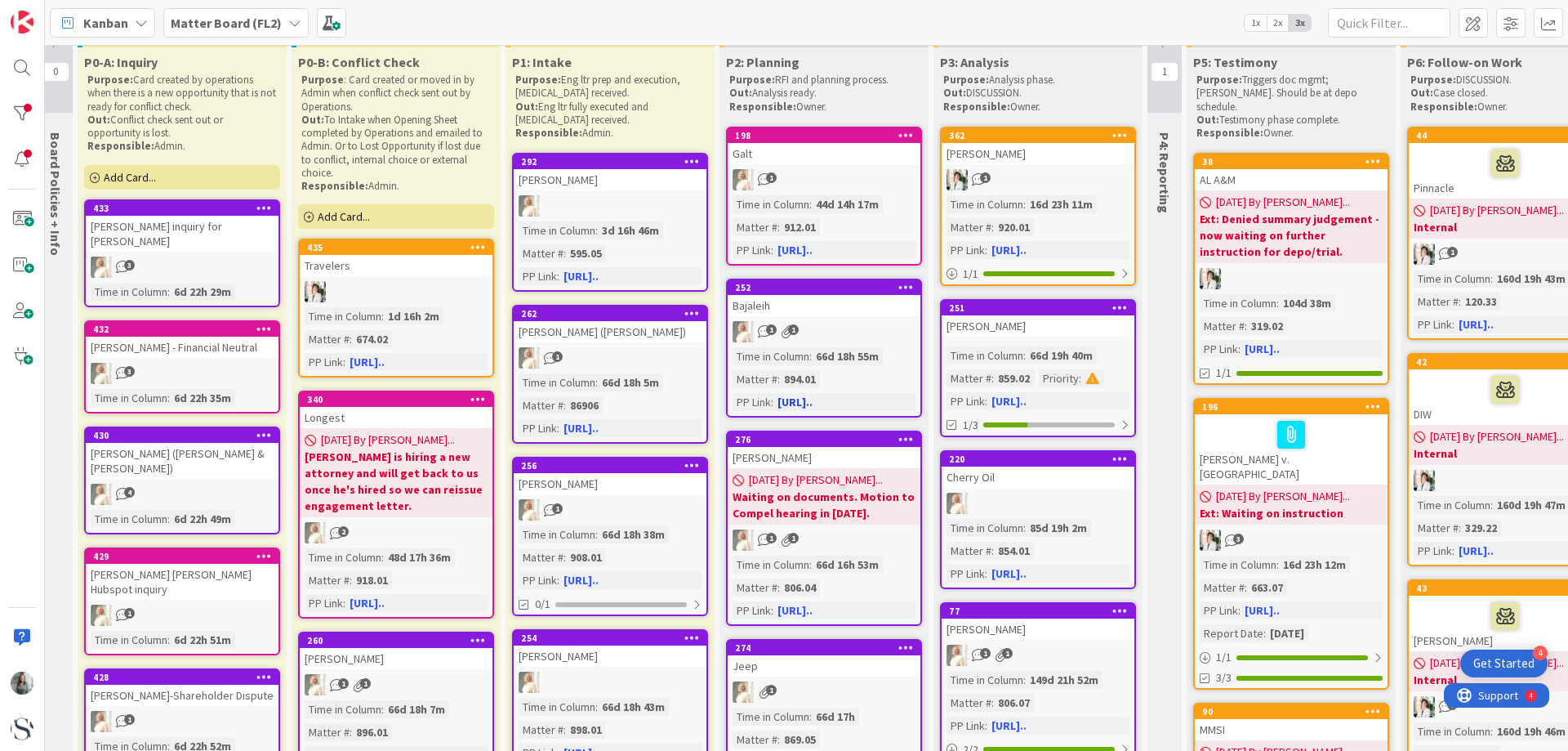
scroll to position [0, 12]
